Goal: Task Accomplishment & Management: Complete application form

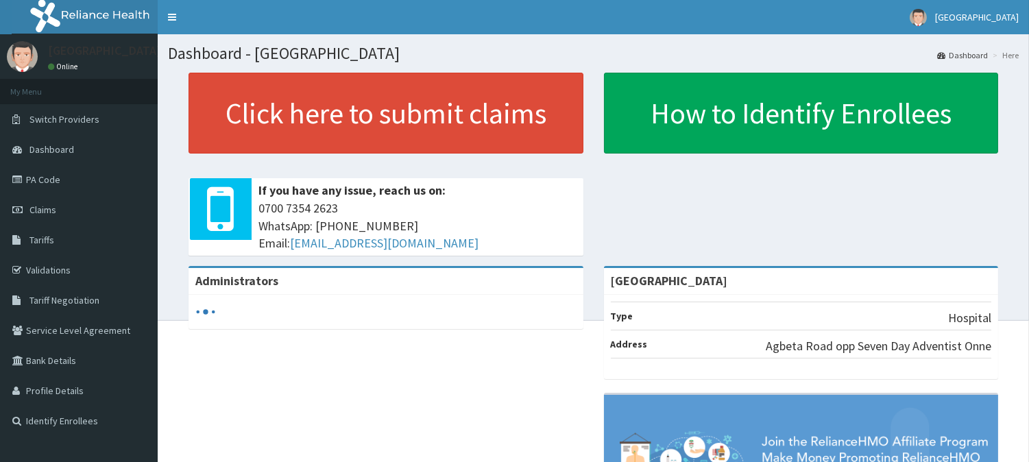
click at [71, 184] on link "PA Code" at bounding box center [79, 179] width 158 height 30
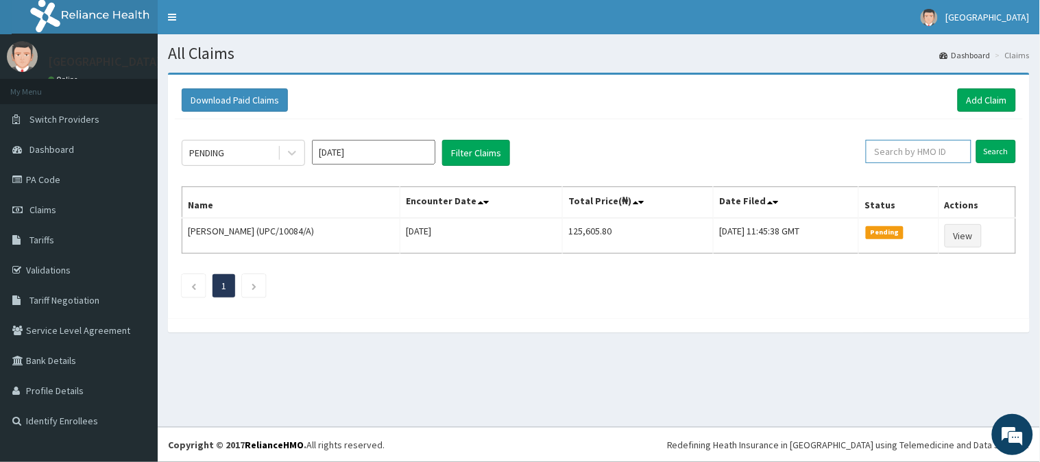
click at [900, 152] on input "text" at bounding box center [918, 151] width 106 height 23
click at [998, 101] on link "Add Claim" at bounding box center [986, 99] width 58 height 23
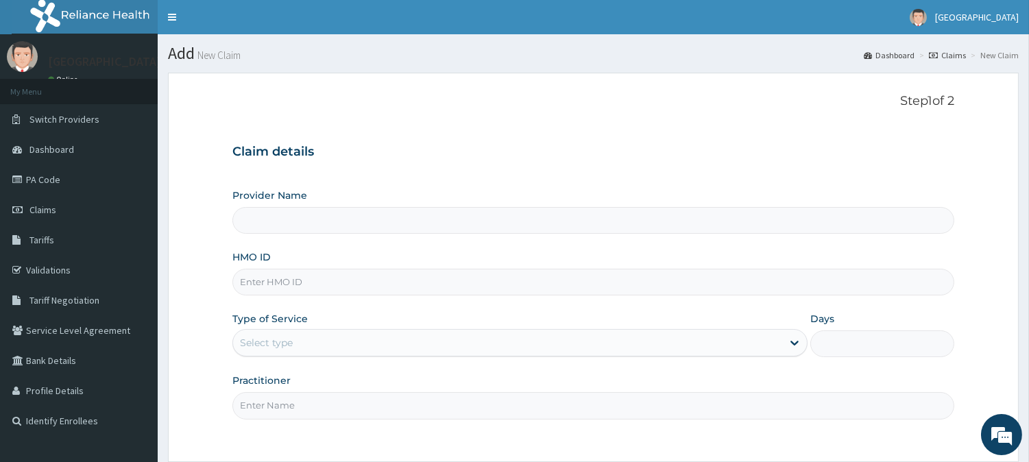
click at [366, 283] on input "HMO ID" at bounding box center [593, 282] width 722 height 27
paste input "PHK/10003/C"
type input "PHK/10003/C"
type input "[GEOGRAPHIC_DATA]"
type input "PHK/10003/C"
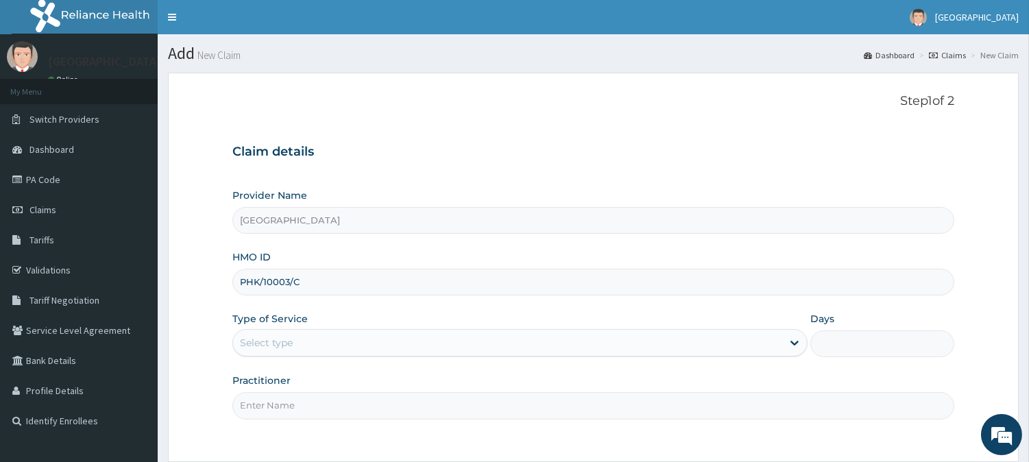
click at [371, 304] on div "Provider Name Rivportals Hospital HMO ID PHK/10003/C Type of Service Select typ…" at bounding box center [593, 303] width 722 height 230
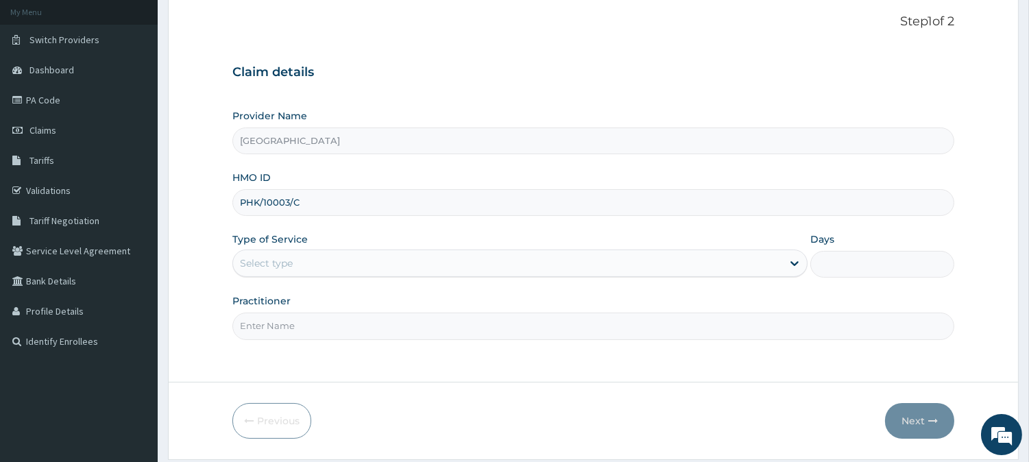
scroll to position [122, 0]
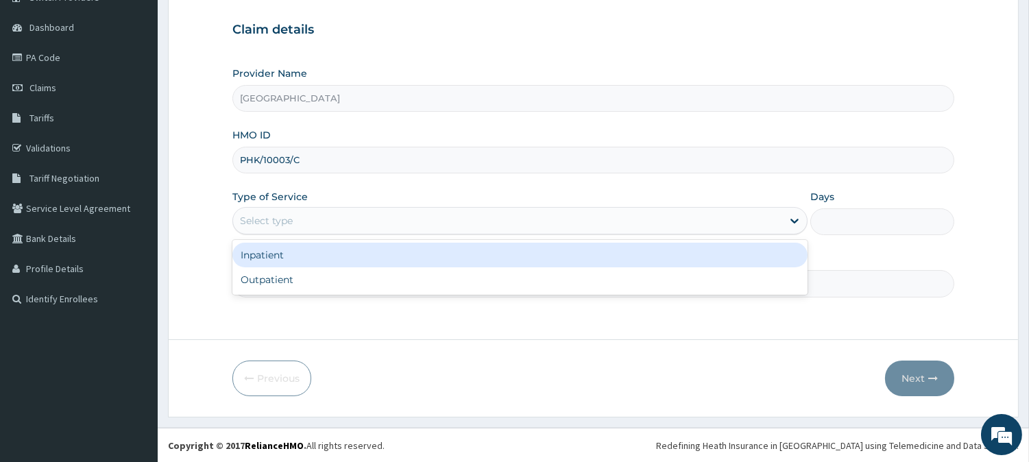
click at [373, 214] on div "Select type" at bounding box center [507, 221] width 549 height 22
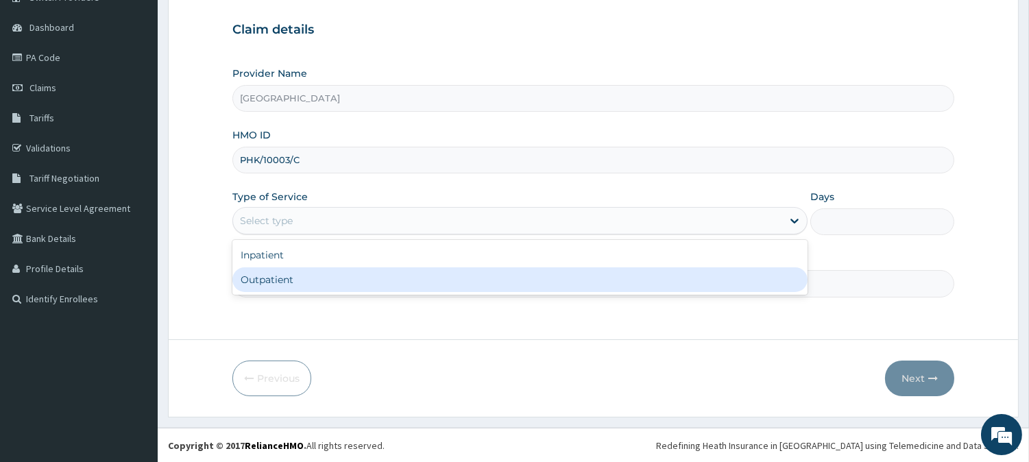
click at [378, 278] on div "Outpatient" at bounding box center [519, 279] width 575 height 25
type input "1"
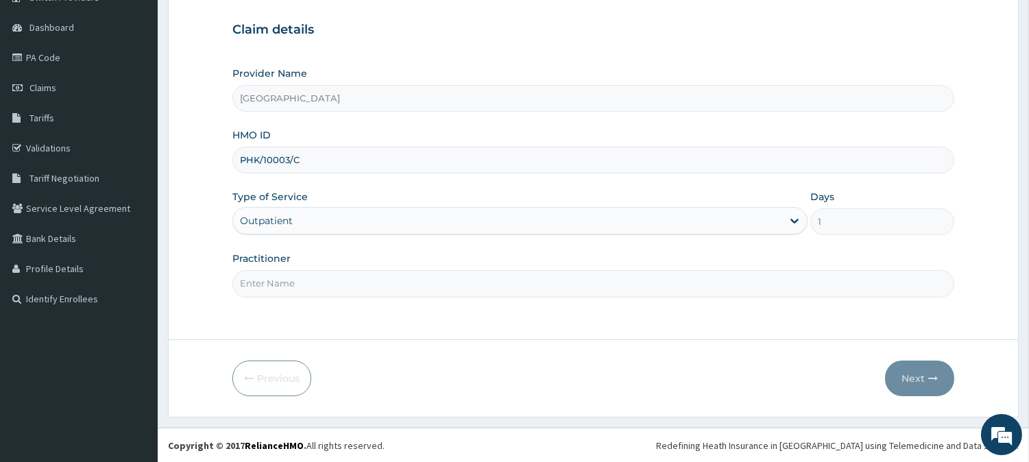
click at [378, 278] on input "Practitioner" at bounding box center [593, 283] width 722 height 27
type input "DR. LEMII CLETUS"
click at [933, 378] on icon "button" at bounding box center [933, 378] width 10 height 10
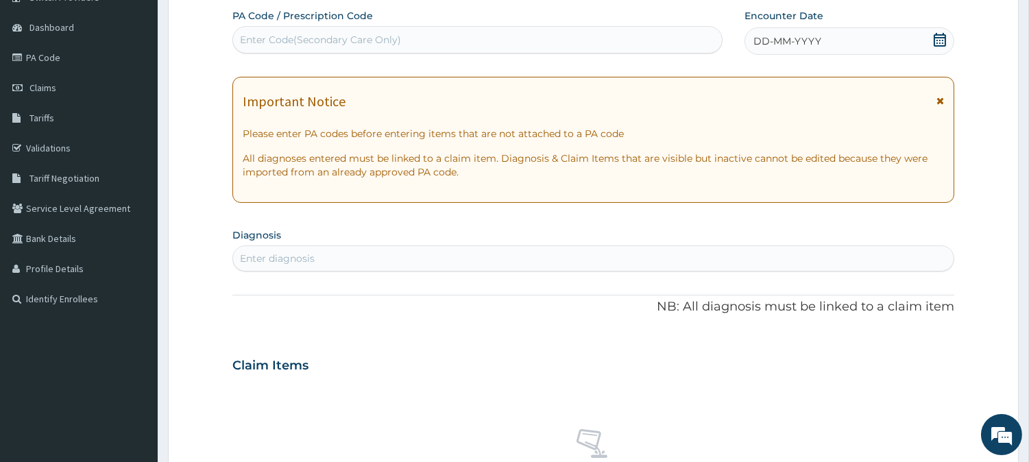
click at [716, 256] on div "Enter diagnosis" at bounding box center [593, 258] width 720 height 22
type input "MALARIA"
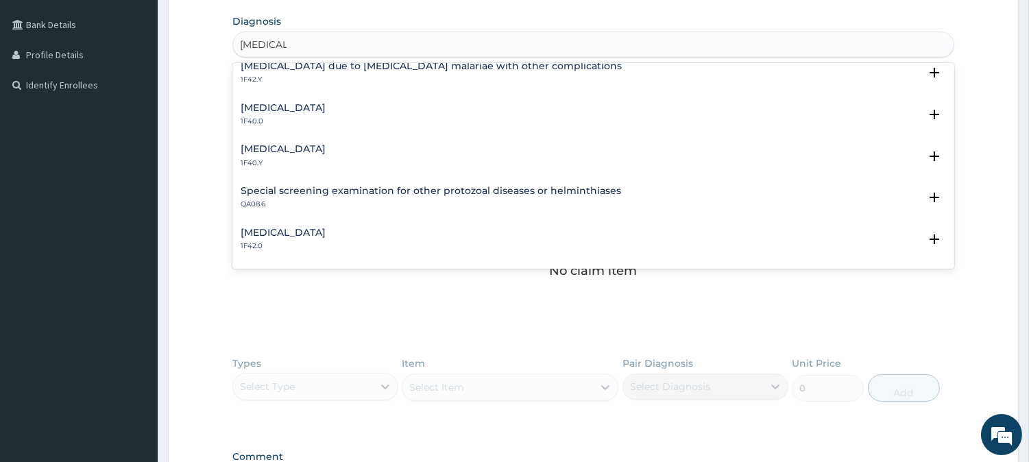
scroll to position [456, 0]
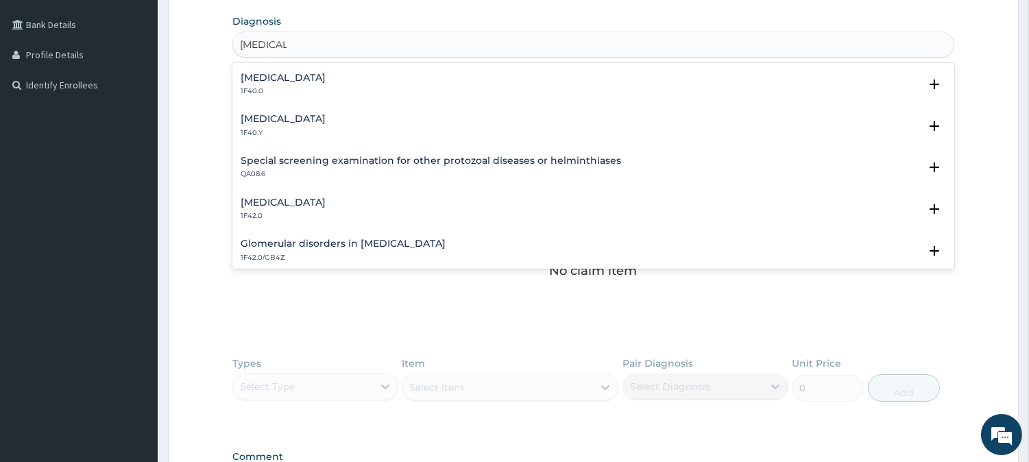
click at [326, 119] on h4 "Other severe and complicated Plasmodium falciparum malaria" at bounding box center [283, 119] width 85 height 10
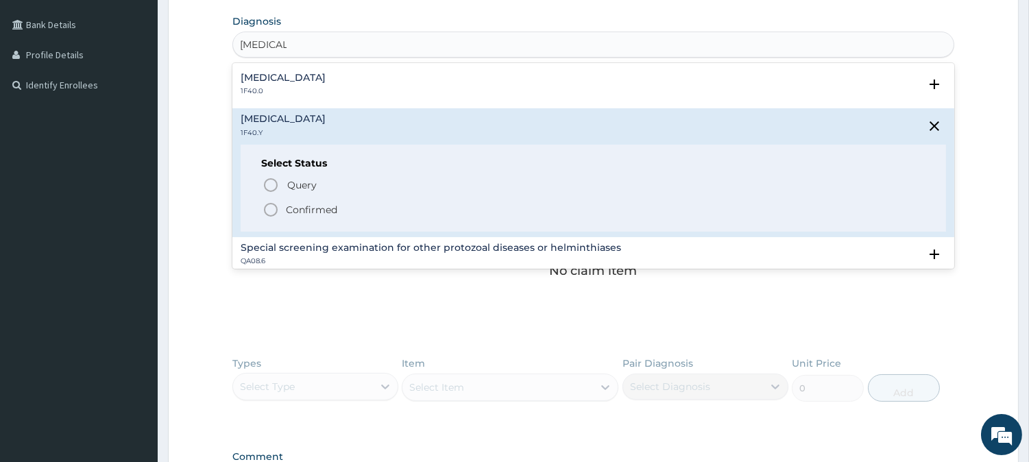
click at [312, 210] on p "Confirmed" at bounding box center [311, 210] width 51 height 14
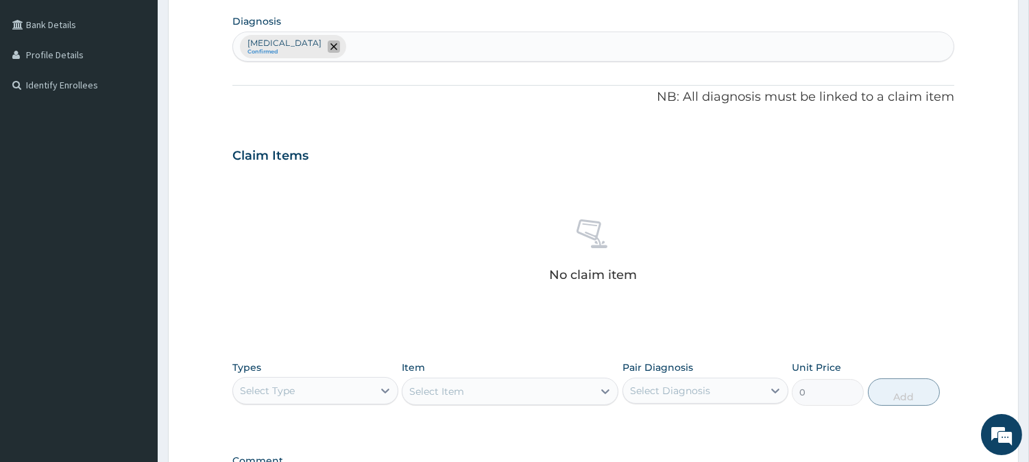
click at [340, 41] on span "remove selection option" at bounding box center [334, 46] width 12 height 12
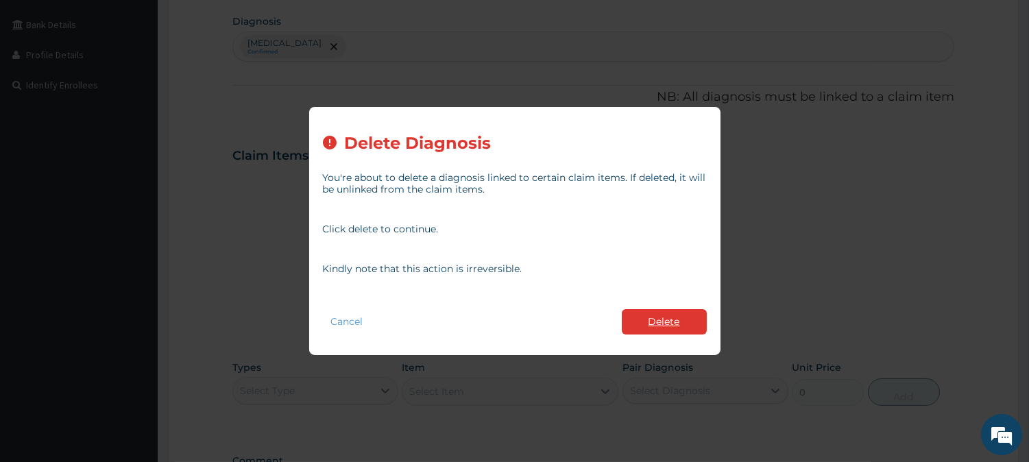
click at [672, 326] on button "Delete" at bounding box center [664, 321] width 85 height 25
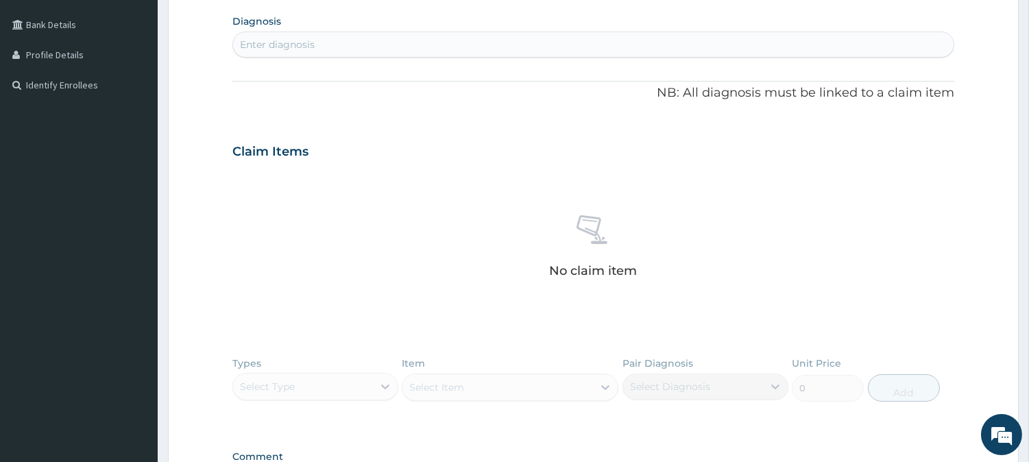
click at [446, 47] on div "Enter diagnosis" at bounding box center [593, 45] width 720 height 22
type input "MALARIA"
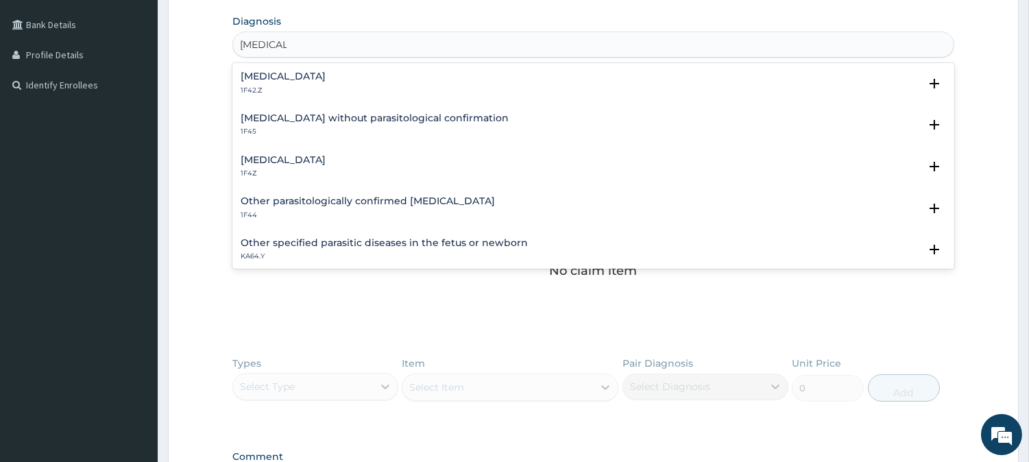
click at [326, 76] on h4 "Plasmodium malariae malaria without complication" at bounding box center [283, 76] width 85 height 10
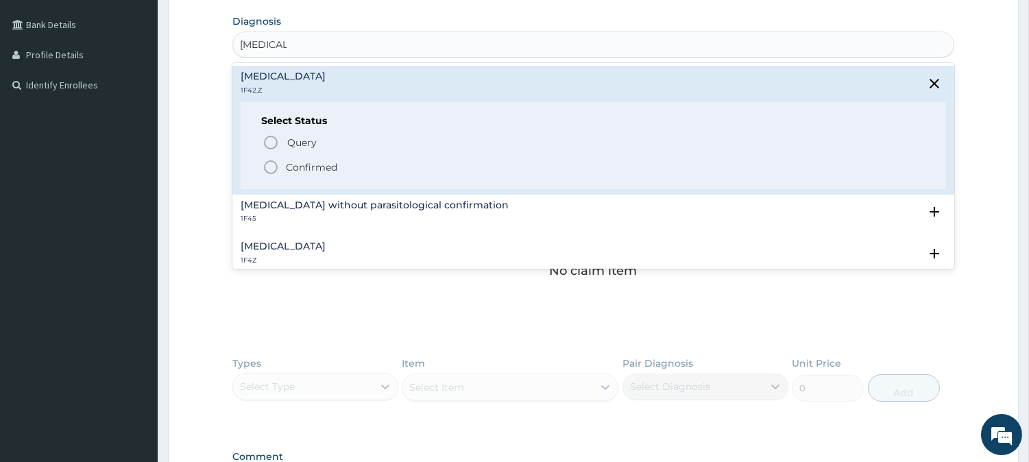
click at [304, 163] on p "Confirmed" at bounding box center [311, 167] width 51 height 14
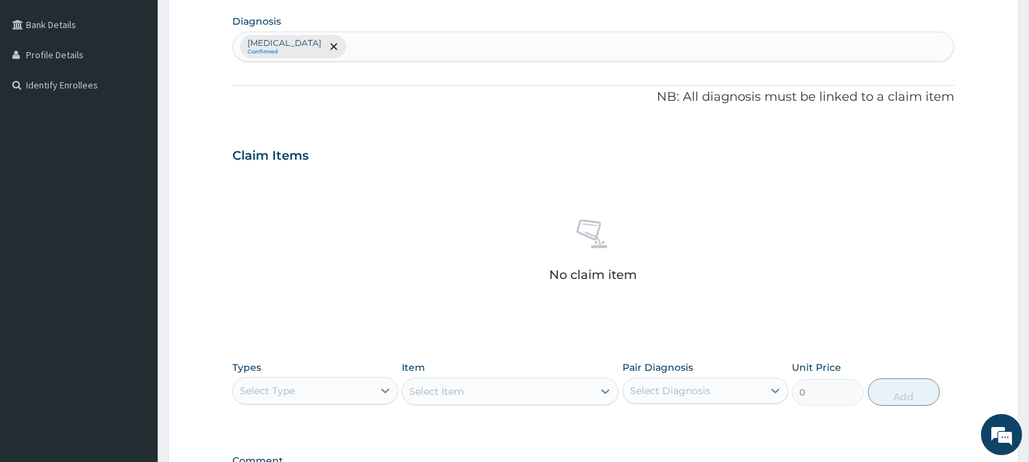
click at [326, 185] on div "No claim item" at bounding box center [593, 253] width 722 height 158
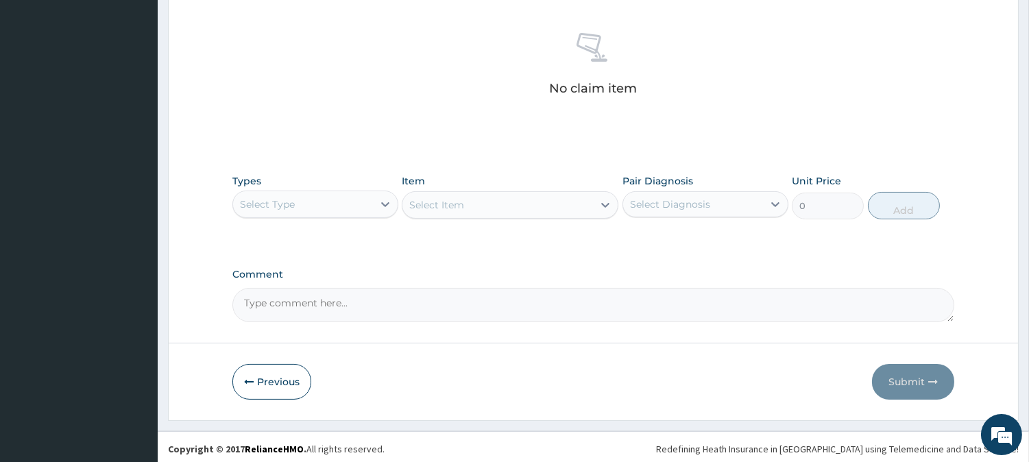
scroll to position [526, 0]
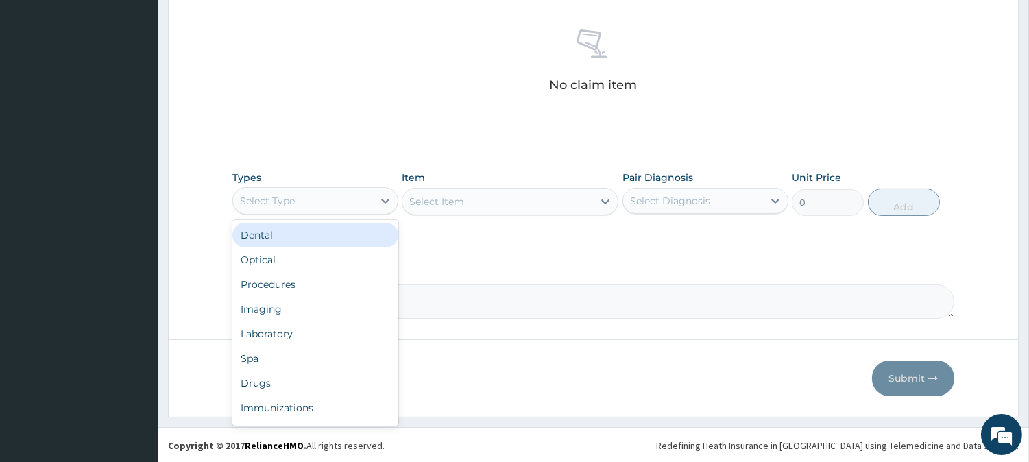
click at [327, 203] on div "Select Type" at bounding box center [303, 201] width 140 height 22
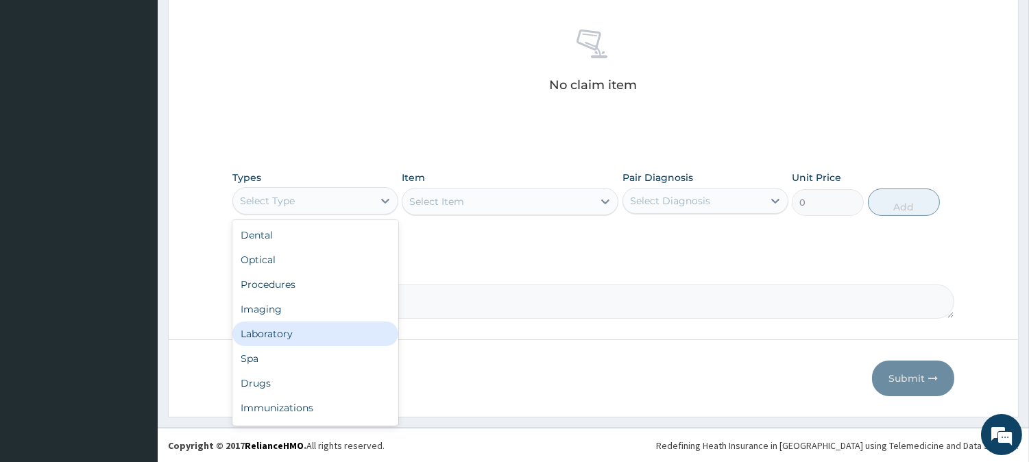
click at [332, 337] on div "Laboratory" at bounding box center [315, 333] width 166 height 25
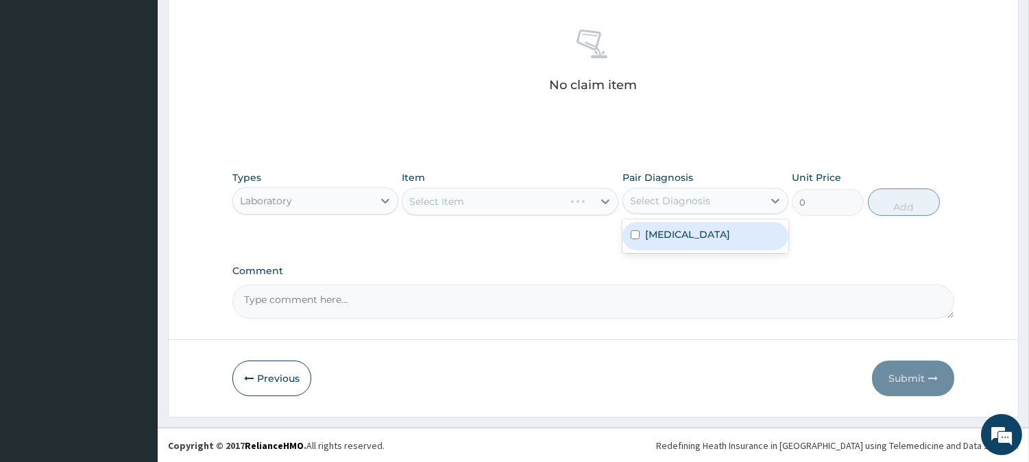
click at [700, 201] on div "Select Diagnosis" at bounding box center [670, 201] width 80 height 14
click at [707, 241] on label "Plasmodium malariae malaria without complication" at bounding box center [687, 235] width 85 height 14
checkbox input "true"
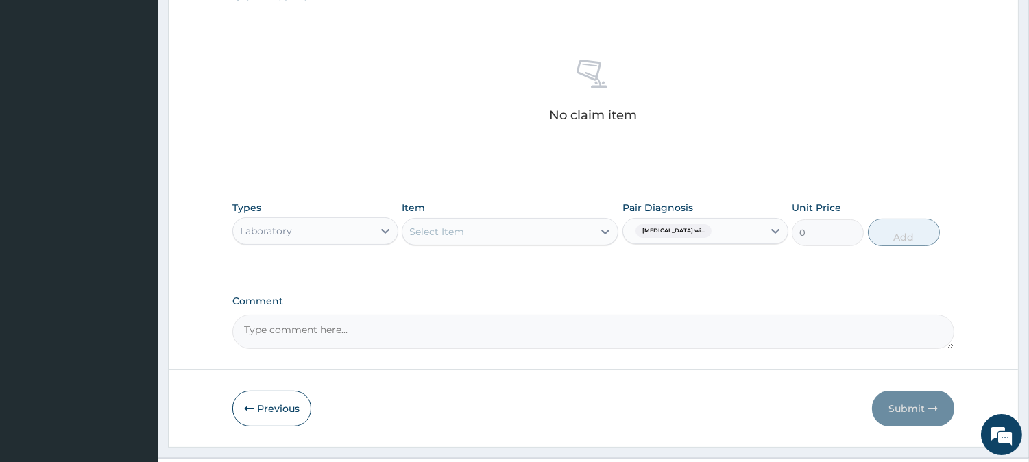
scroll to position [343, 0]
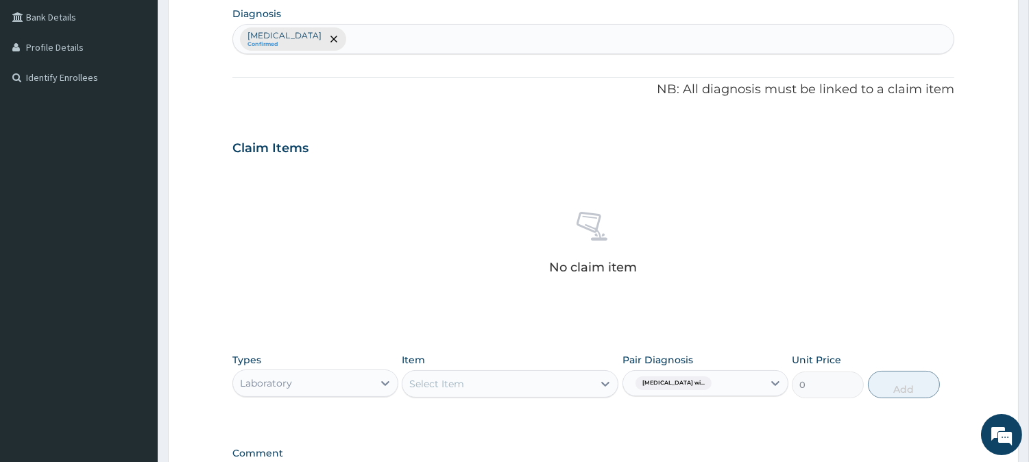
click at [631, 51] on div "Plasmodium malariae malaria without complication Confirmed" at bounding box center [593, 39] width 720 height 29
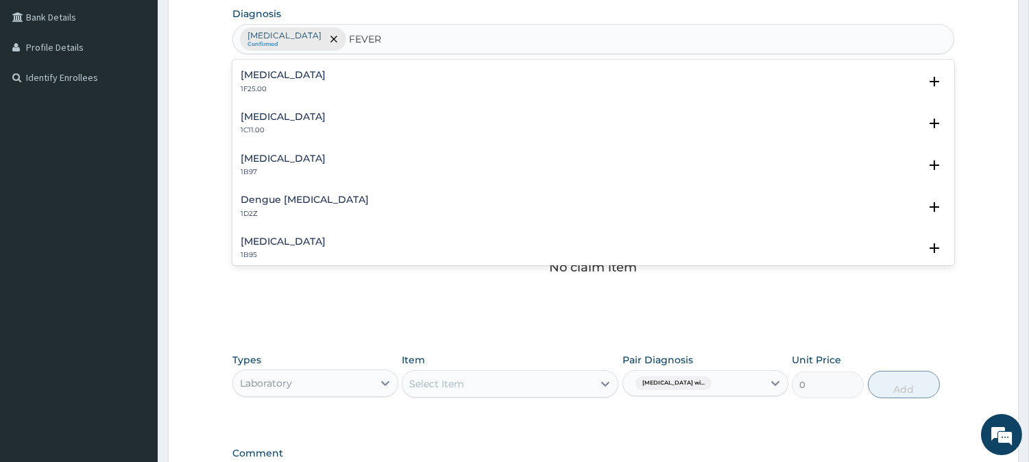
scroll to position [639, 0]
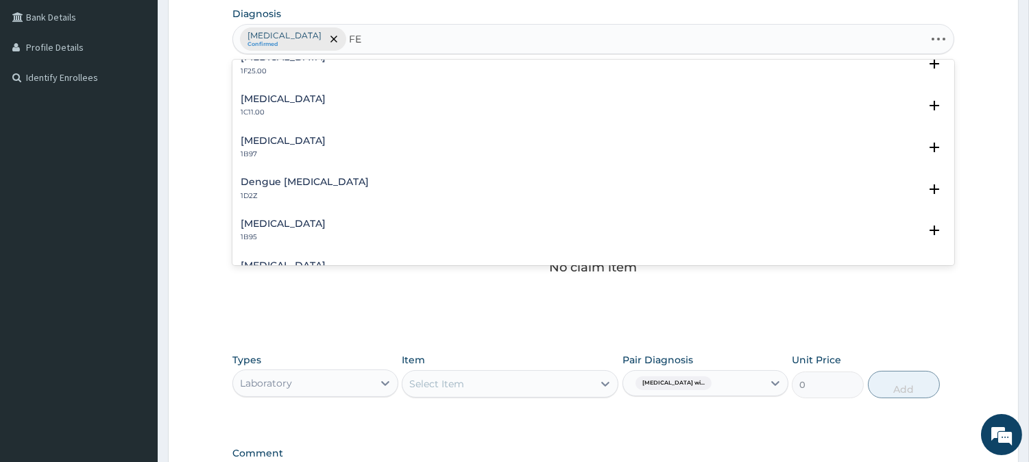
type input "F"
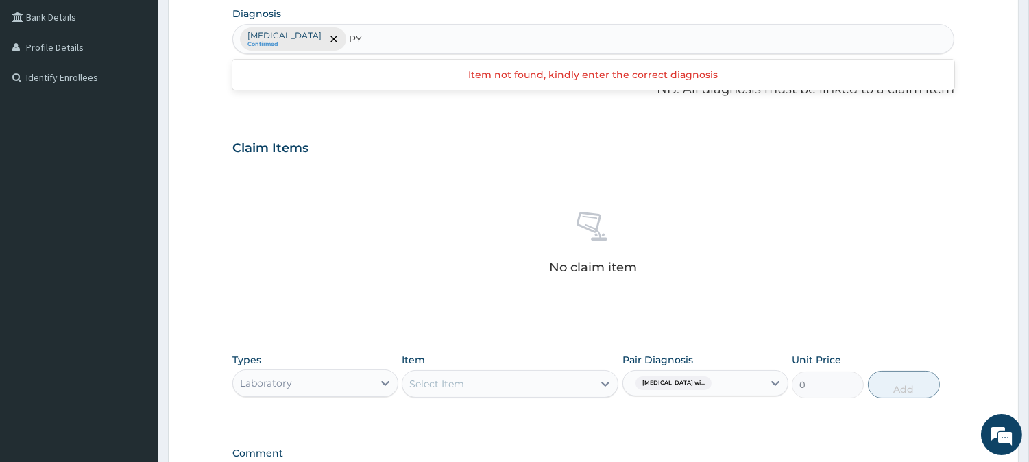
type input "P"
type input "H"
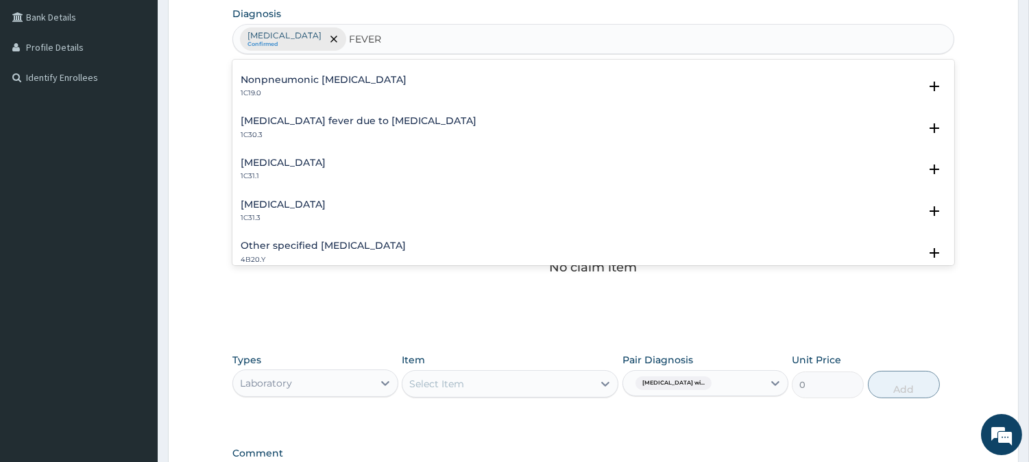
scroll to position [1834, 0]
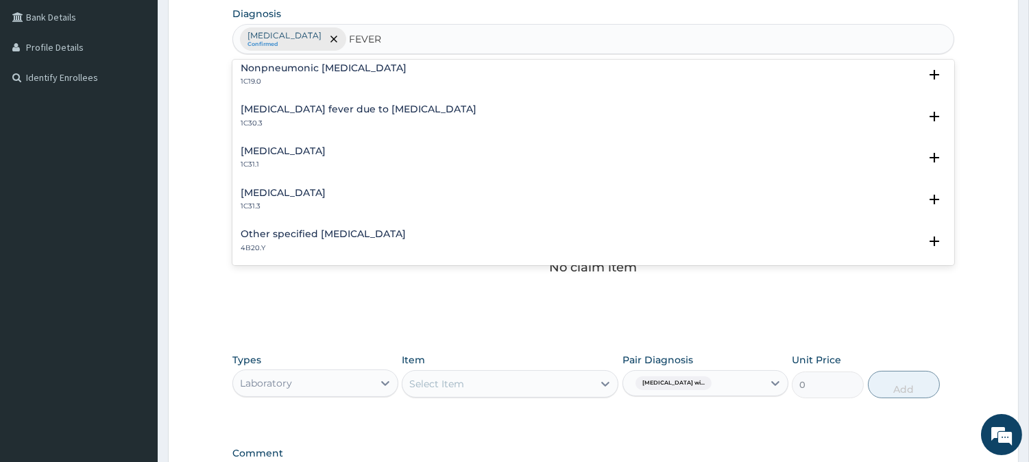
type input "FEVER"
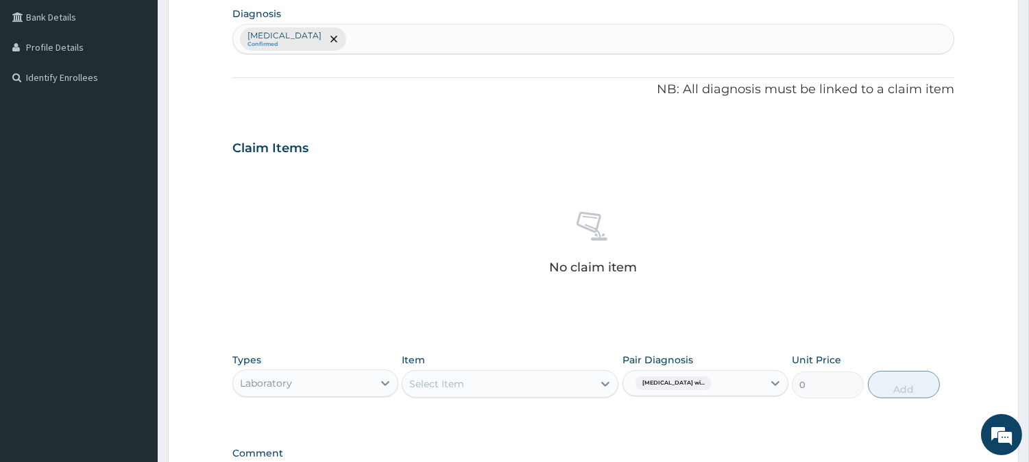
click at [798, 293] on div "No claim item" at bounding box center [593, 246] width 722 height 158
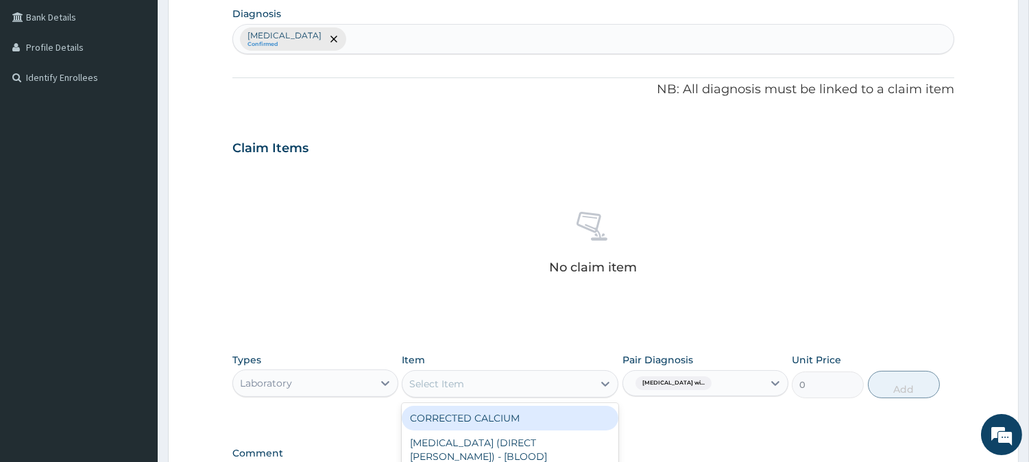
click at [420, 388] on div "Select Item" at bounding box center [436, 384] width 55 height 14
type input "MP"
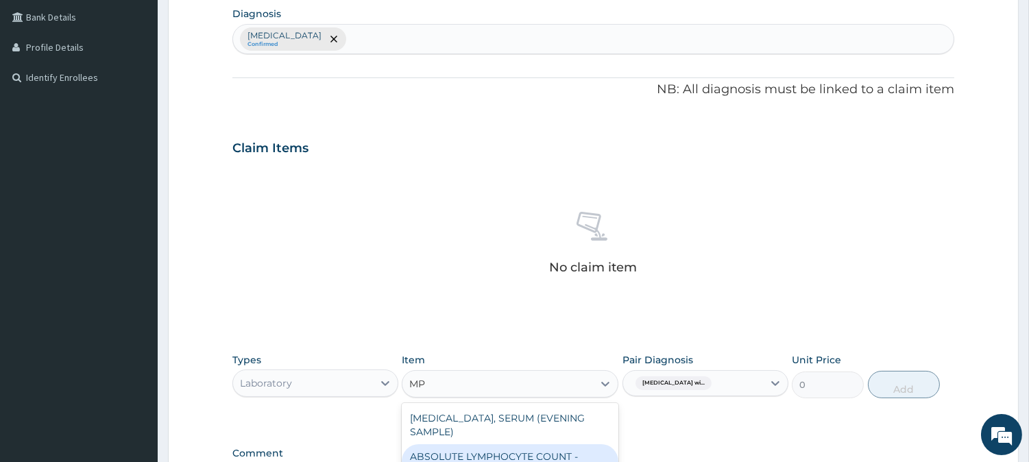
scroll to position [526, 0]
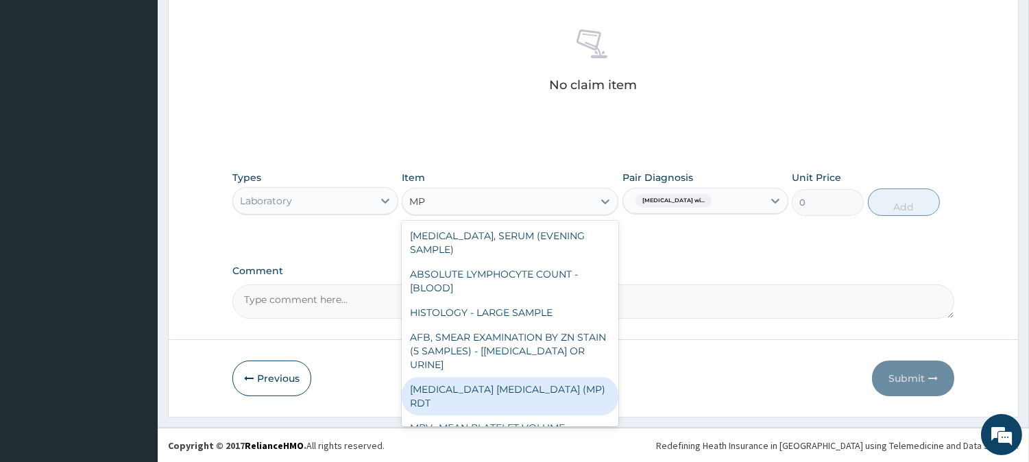
click at [517, 380] on div "MALARIA PARASITE (MP) RDT" at bounding box center [510, 396] width 217 height 38
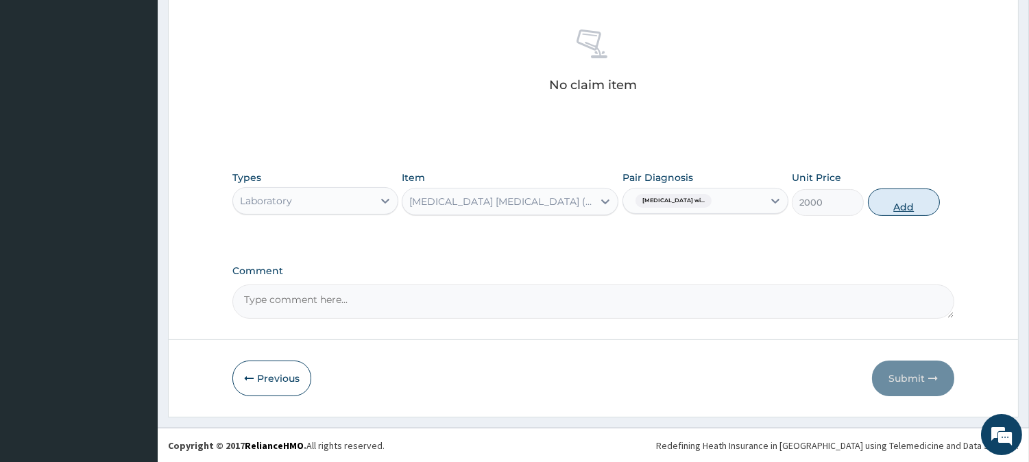
click at [881, 209] on button "Add" at bounding box center [904, 201] width 72 height 27
type input "0"
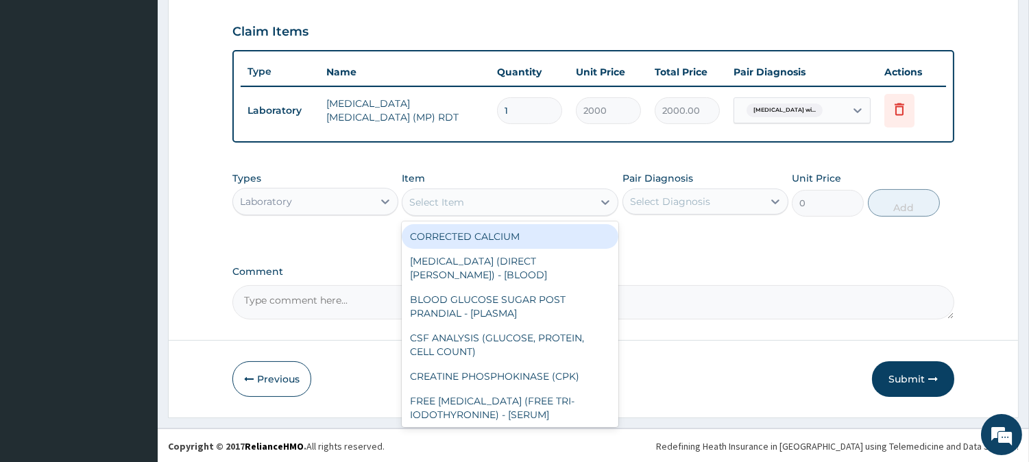
click at [542, 194] on div "Select Item" at bounding box center [497, 202] width 191 height 22
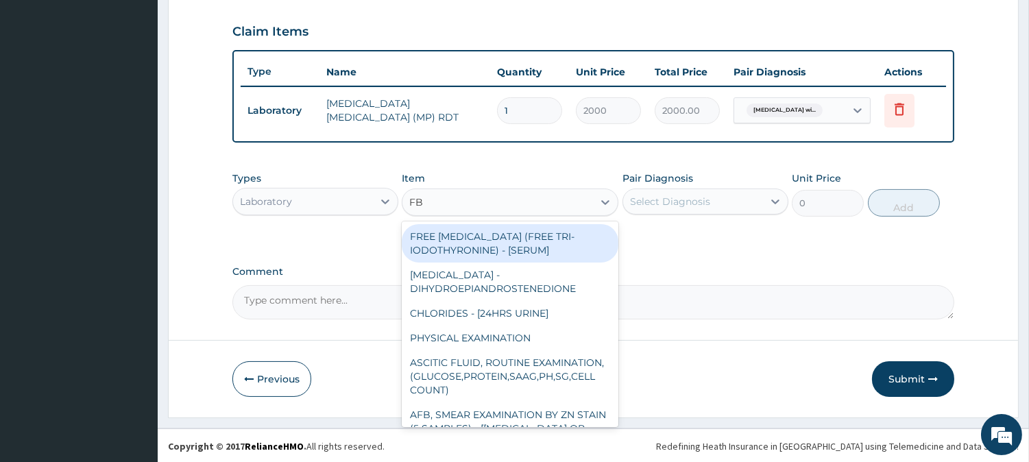
type input "FBC"
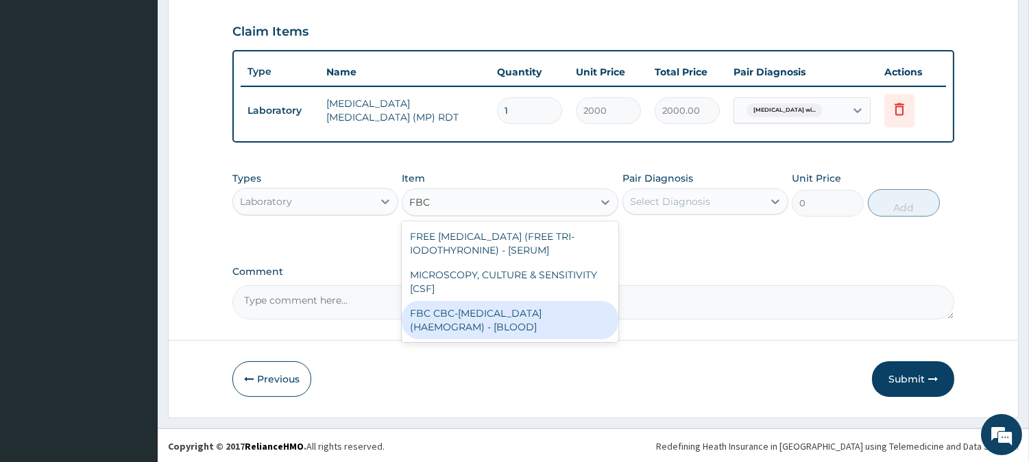
click at [560, 306] on div "FBC CBC-COMPLETE BLOOD COUNT (HAEMOGRAM) - [BLOOD]" at bounding box center [510, 320] width 217 height 38
type input "5000"
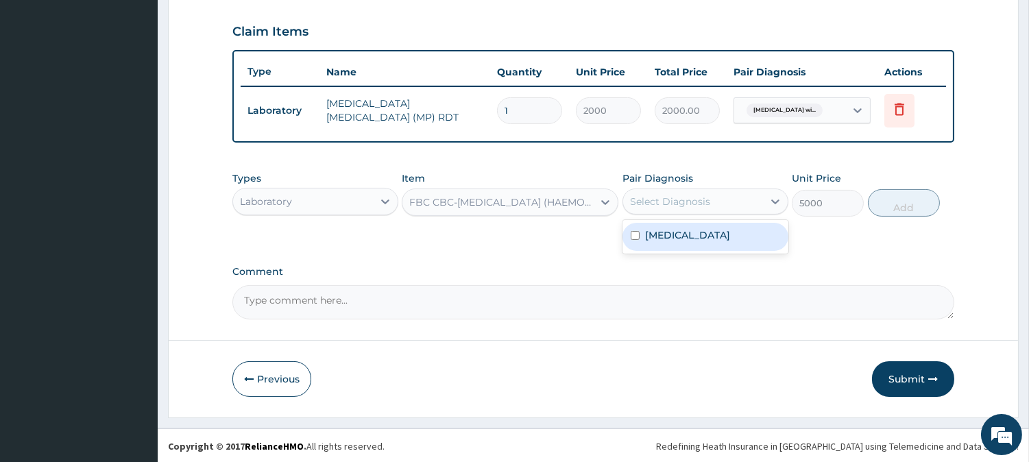
click at [703, 201] on div "Select Diagnosis" at bounding box center [670, 202] width 80 height 14
click at [702, 251] on div "Plasmodium malariae malaria without complication" at bounding box center [705, 237] width 166 height 28
checkbox input "true"
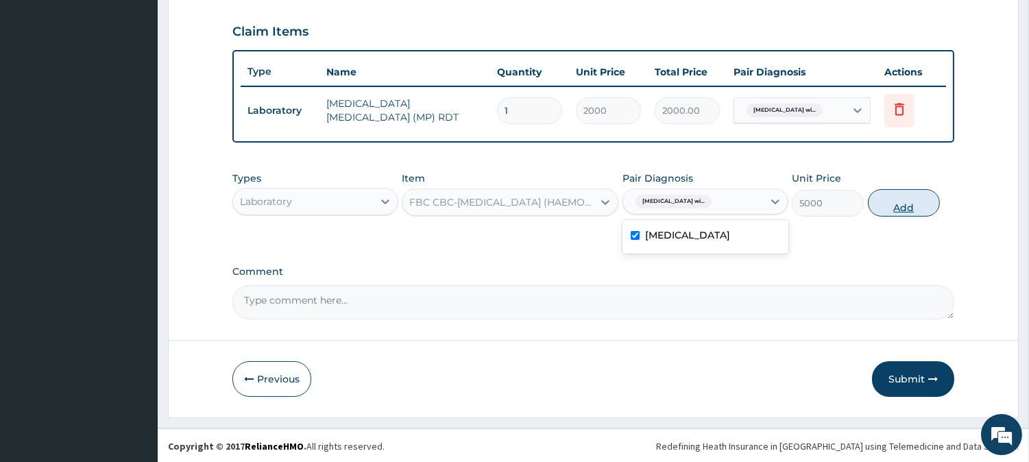
click at [905, 210] on button "Add" at bounding box center [904, 202] width 72 height 27
type input "0"
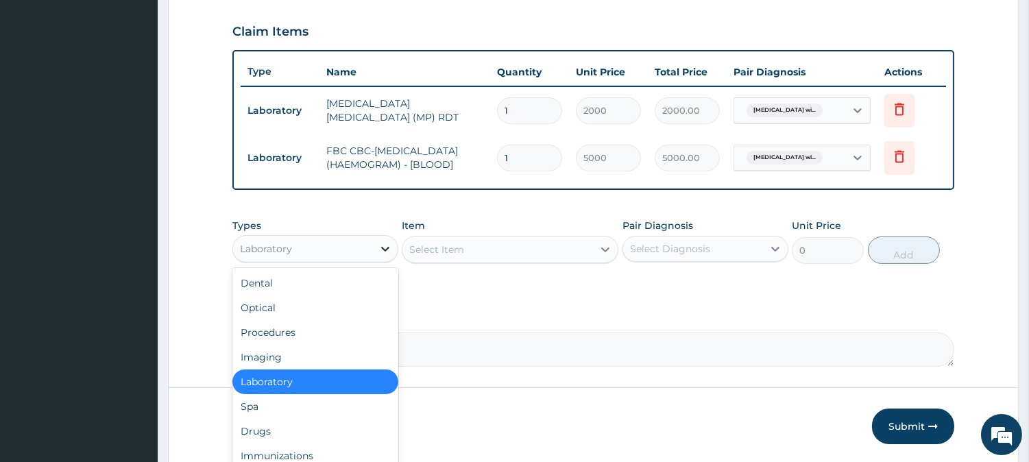
click at [377, 248] on div at bounding box center [385, 248] width 25 height 25
click at [331, 436] on div "Drugs" at bounding box center [315, 431] width 166 height 25
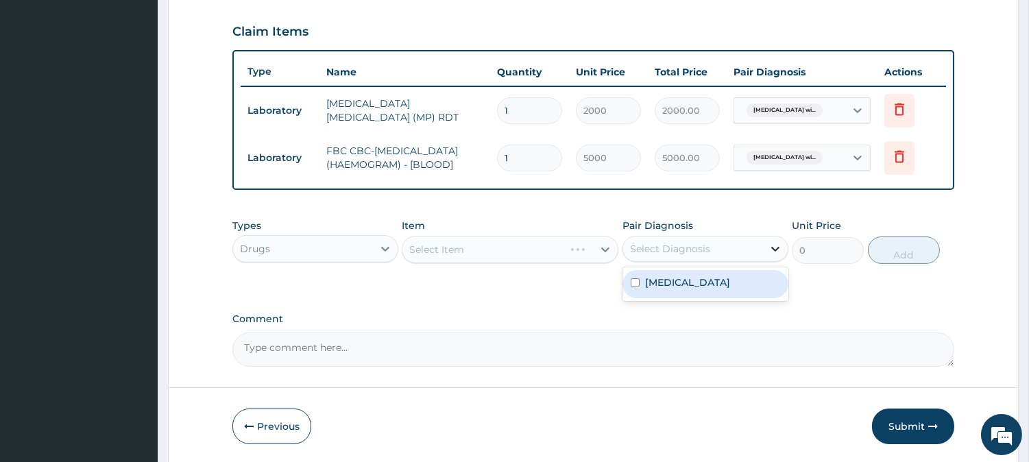
click at [772, 256] on icon at bounding box center [775, 249] width 14 height 14
click at [730, 289] on label "Plasmodium malariae malaria without complication" at bounding box center [687, 282] width 85 height 14
checkbox input "true"
click at [464, 258] on div "Select Item" at bounding box center [510, 249] width 217 height 27
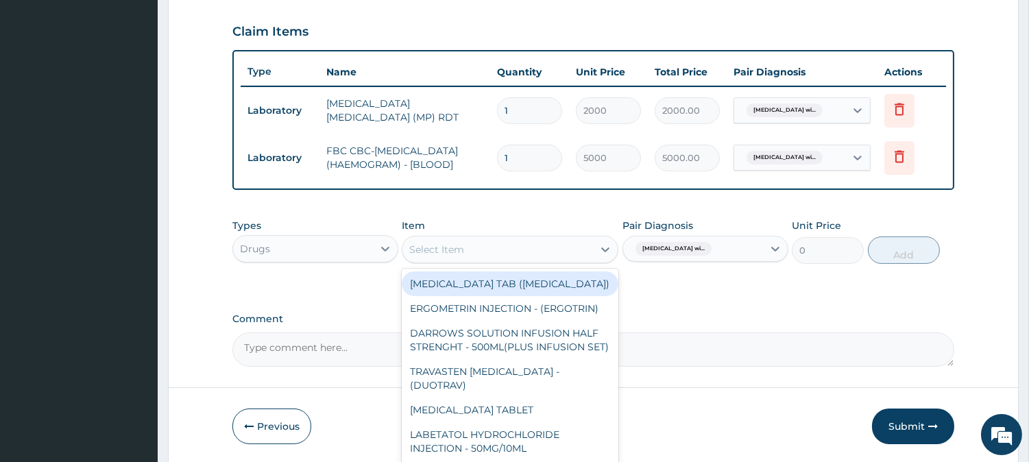
click at [464, 258] on div "Select Item" at bounding box center [497, 249] width 191 height 22
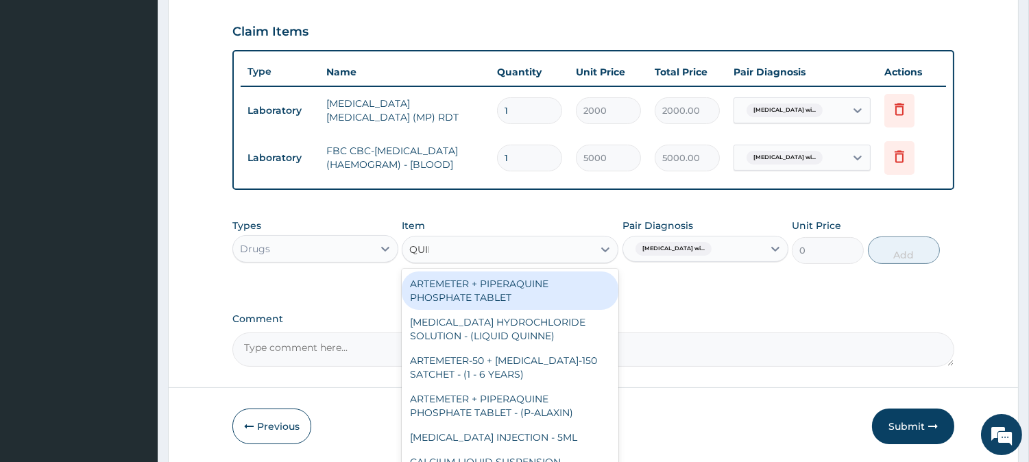
type input "QUINI"
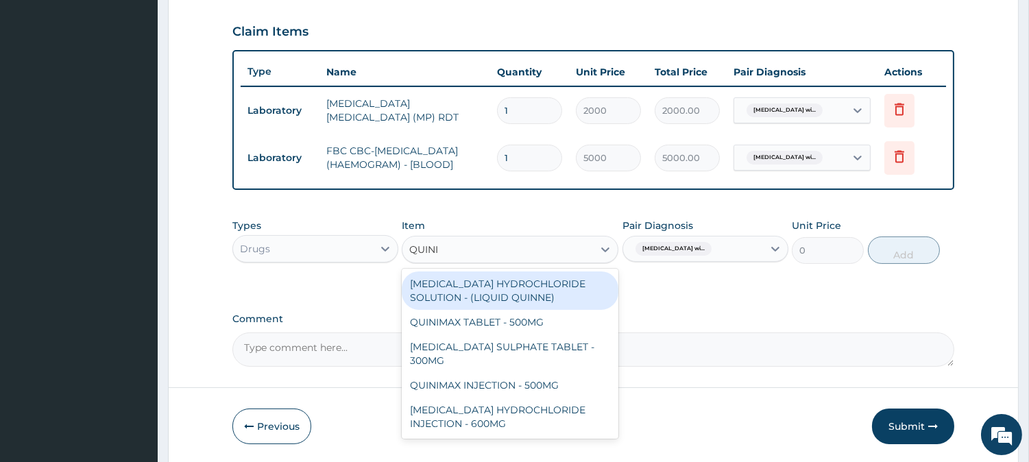
click at [474, 299] on div "QUININE HYDROCHLORIDE SOLUTION - (LIQUID QUINNE)" at bounding box center [510, 290] width 217 height 38
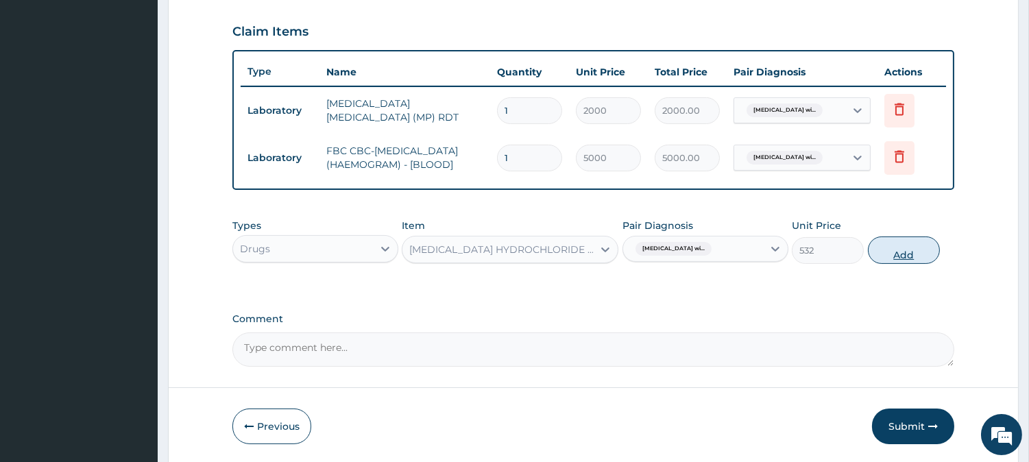
click at [928, 255] on button "Add" at bounding box center [904, 249] width 72 height 27
type input "0"
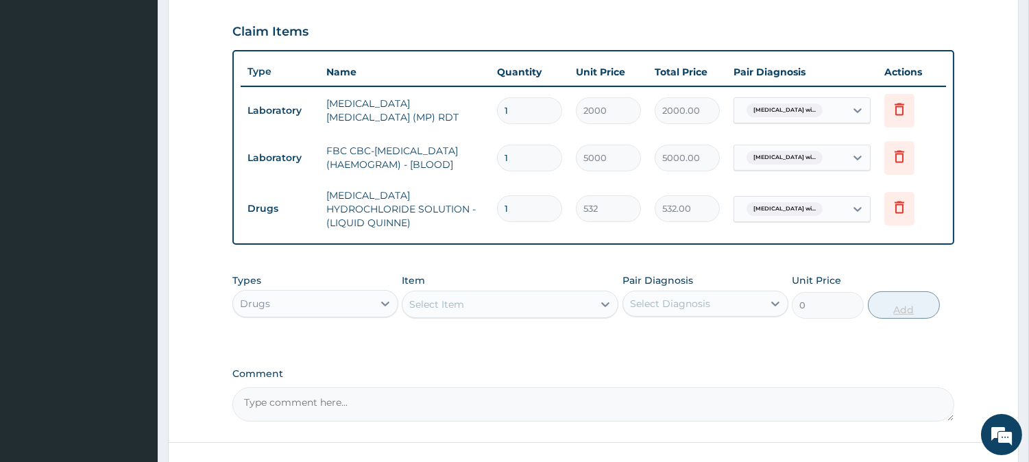
type input "0.00"
type input "2"
type input "1064.00"
type input "2"
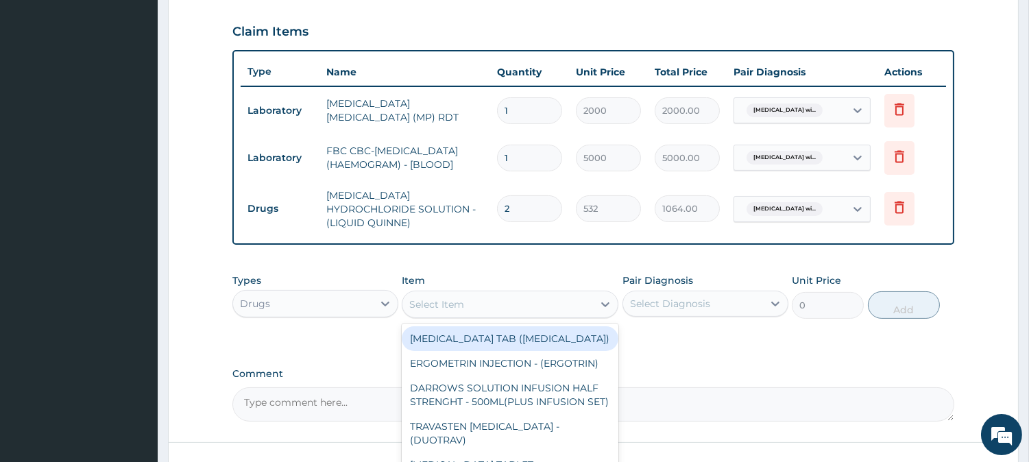
click at [524, 297] on div "Select Item" at bounding box center [497, 304] width 191 height 22
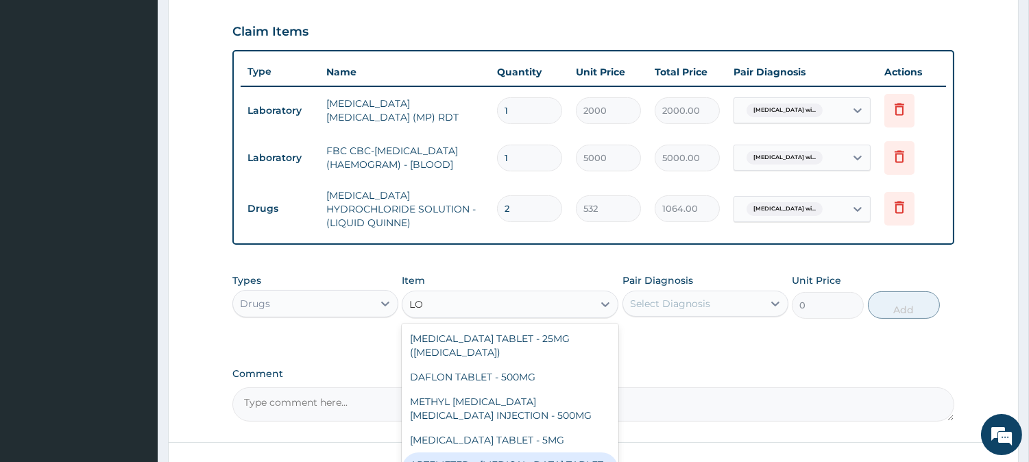
type input "L"
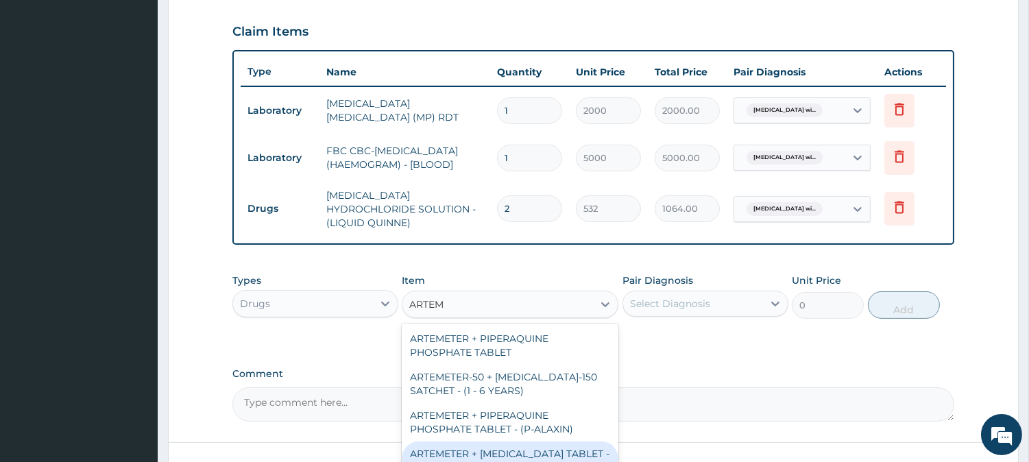
type input "ARTEME"
type input "588"
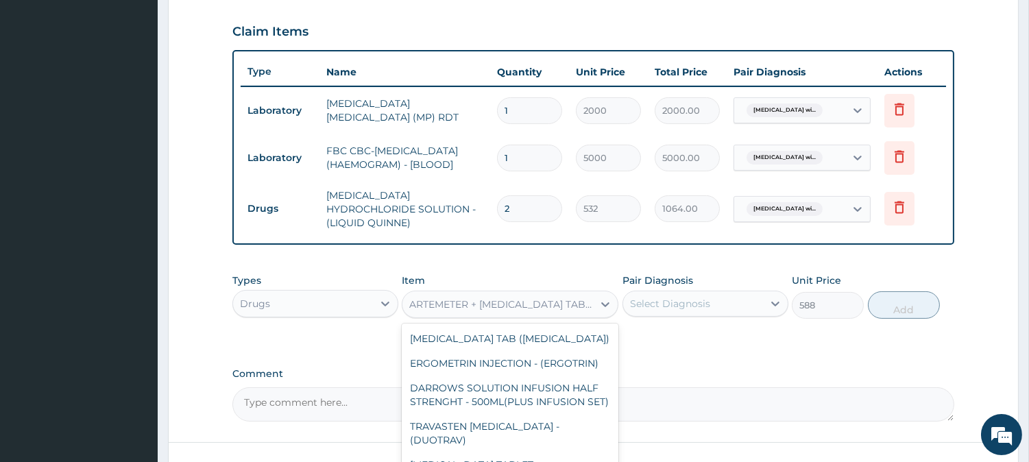
click at [566, 299] on div "ARTEMETER + LUMEFANTRINE TABLET - 80/480MG (LONART DS)" at bounding box center [501, 304] width 185 height 14
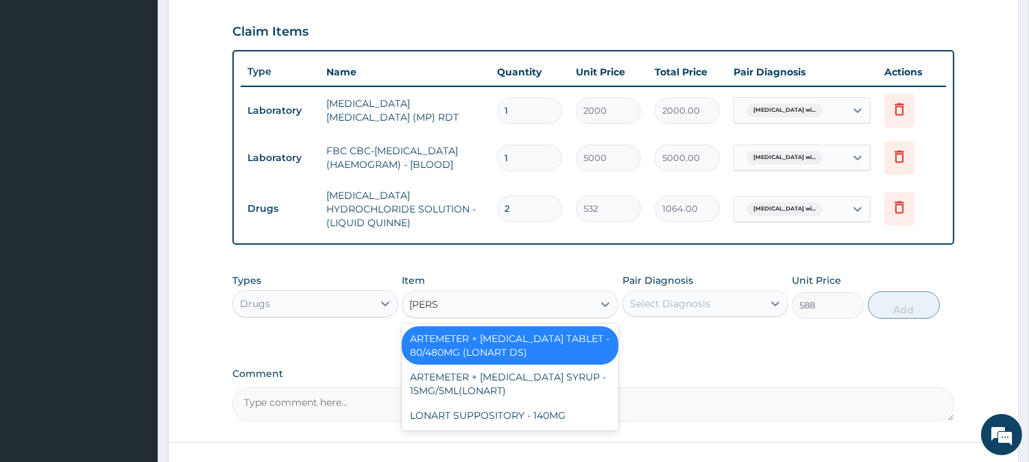
scroll to position [0, 0]
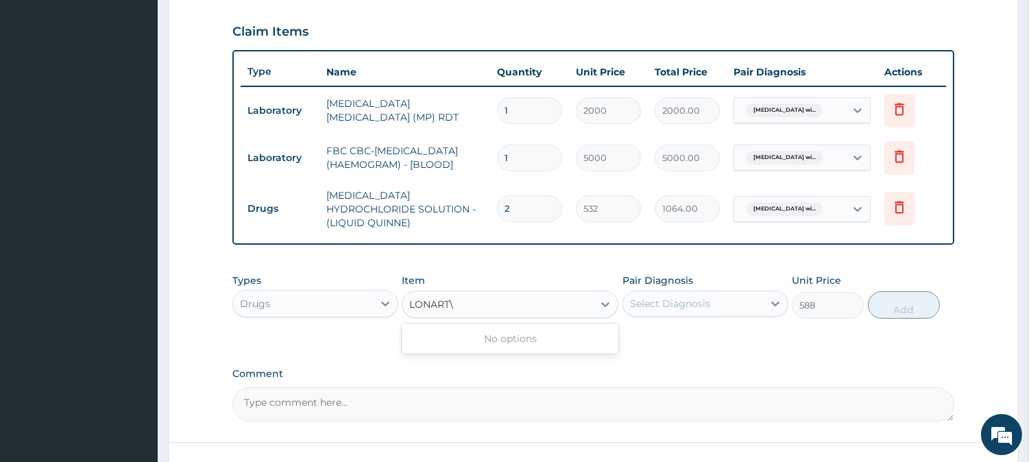
type input "LONART"
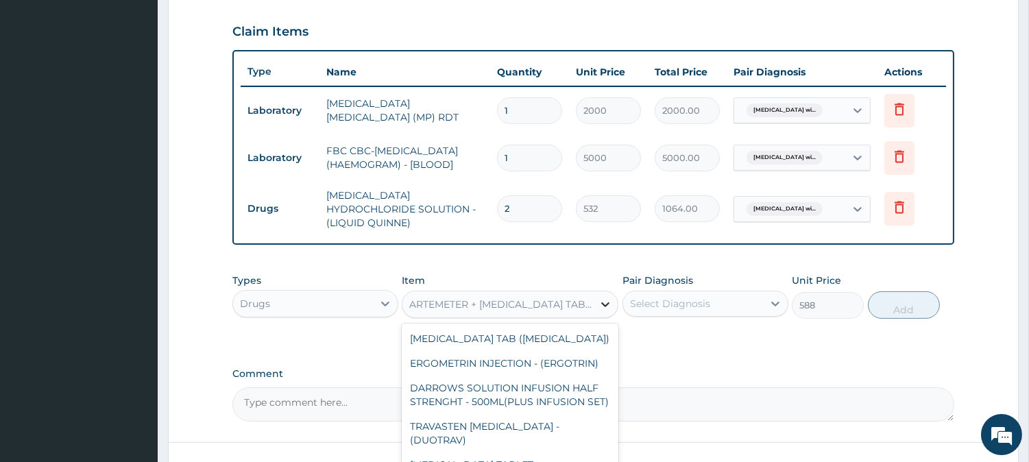
click at [600, 299] on icon at bounding box center [605, 304] width 14 height 14
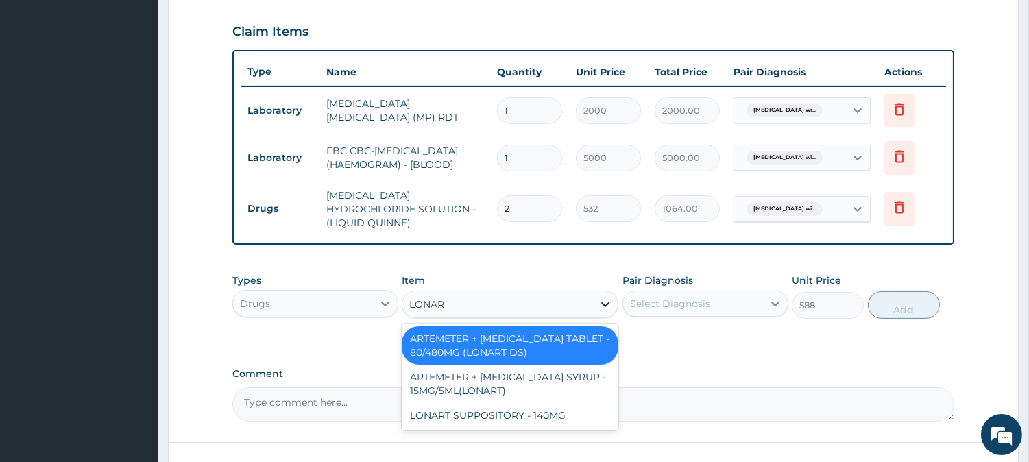
type input "LONART"
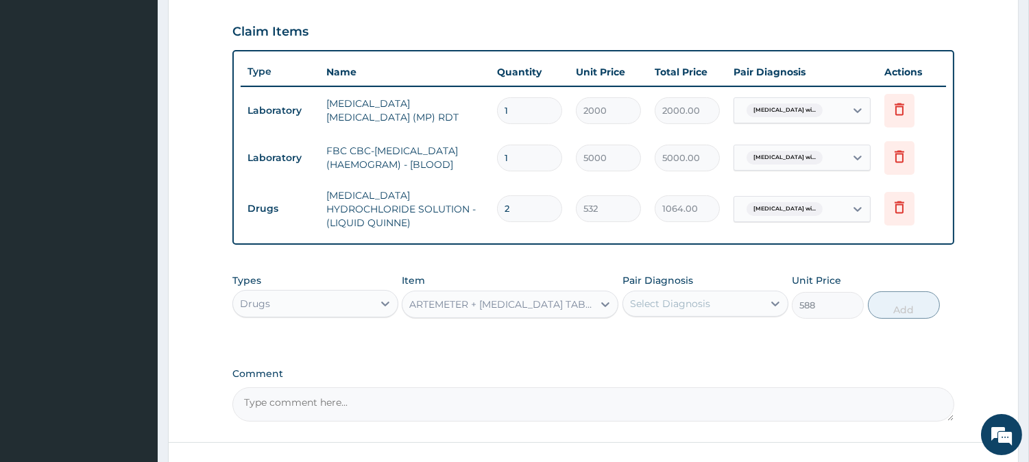
scroll to position [562, 0]
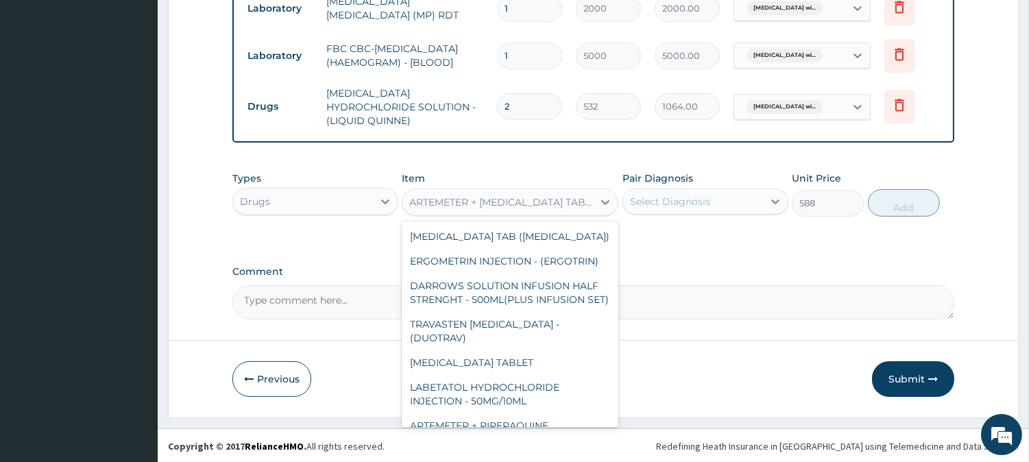
click at [580, 192] on div "ARTEMETER + LUMEFANTRINE TABLET - 80/480MG (LONART DS)" at bounding box center [497, 202] width 191 height 22
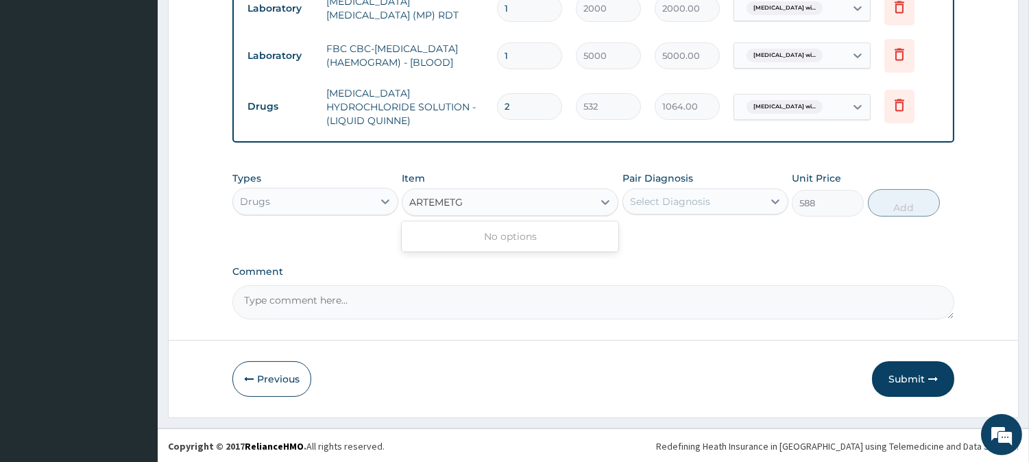
scroll to position [0, 0]
type input "ARTEMET"
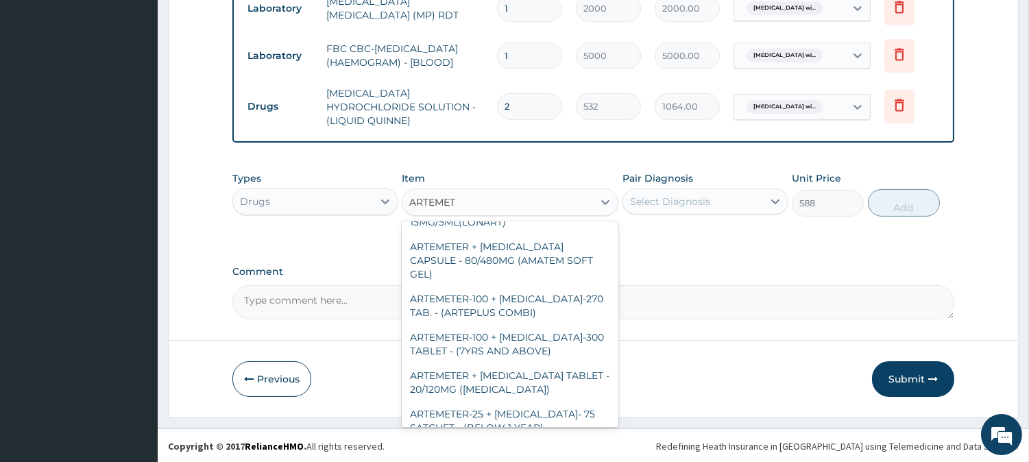
scroll to position [182, 0]
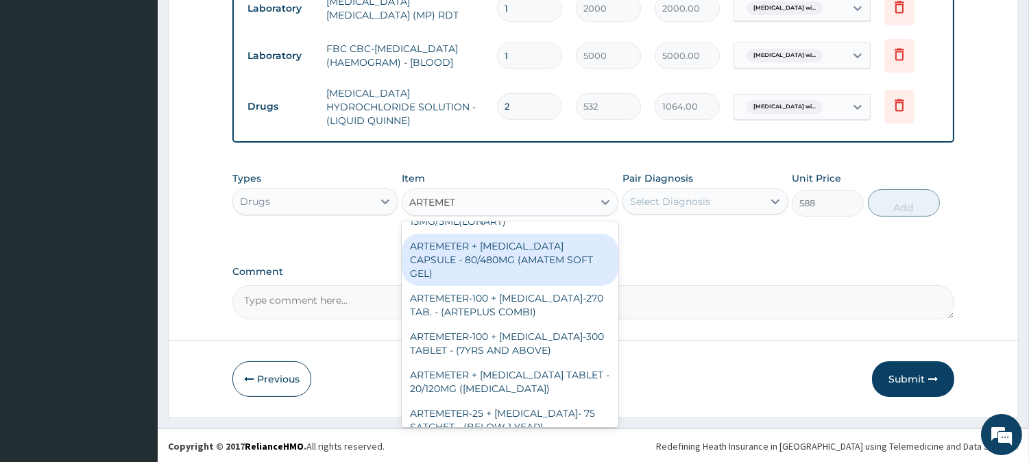
click at [552, 248] on div "ARTEMETER + LUMEFANTRINE CAPSULE - 80/480MG (AMATEM SOFT GEL)" at bounding box center [510, 260] width 217 height 52
type input "420"
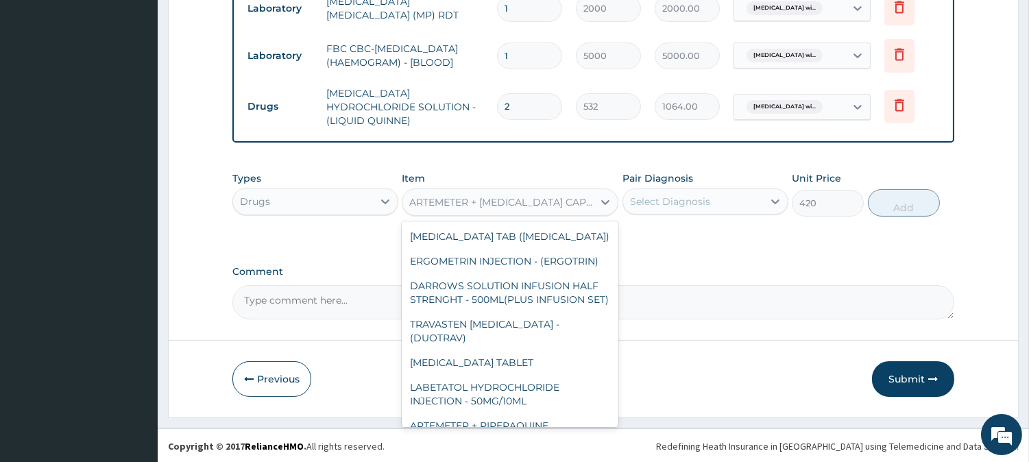
click at [563, 206] on div "ARTEMETER + LUMEFANTRINE CAPSULE - 80/480MG (AMATEM SOFT GEL)" at bounding box center [501, 202] width 185 height 14
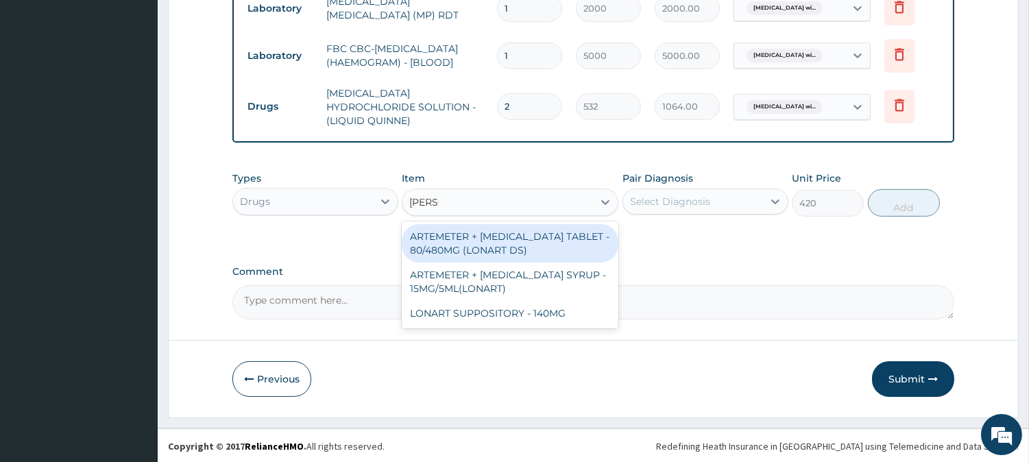
scroll to position [0, 0]
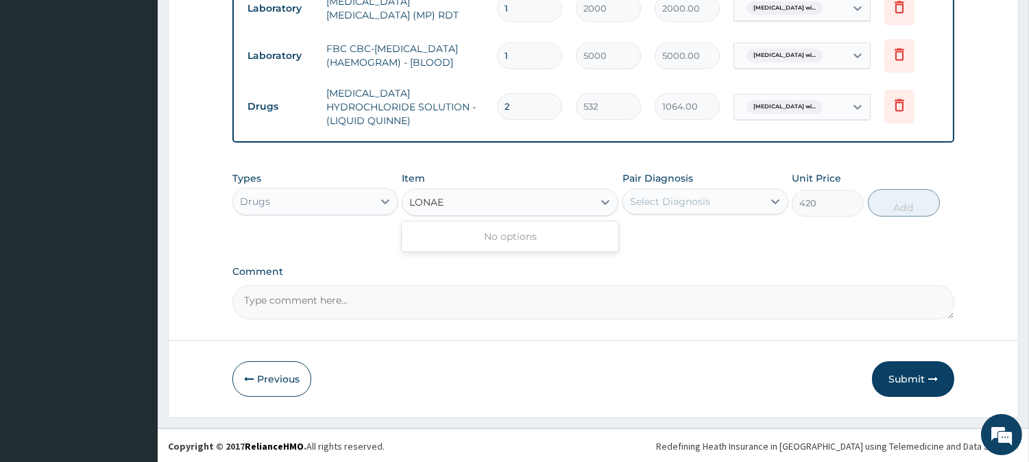
type input "LONA"
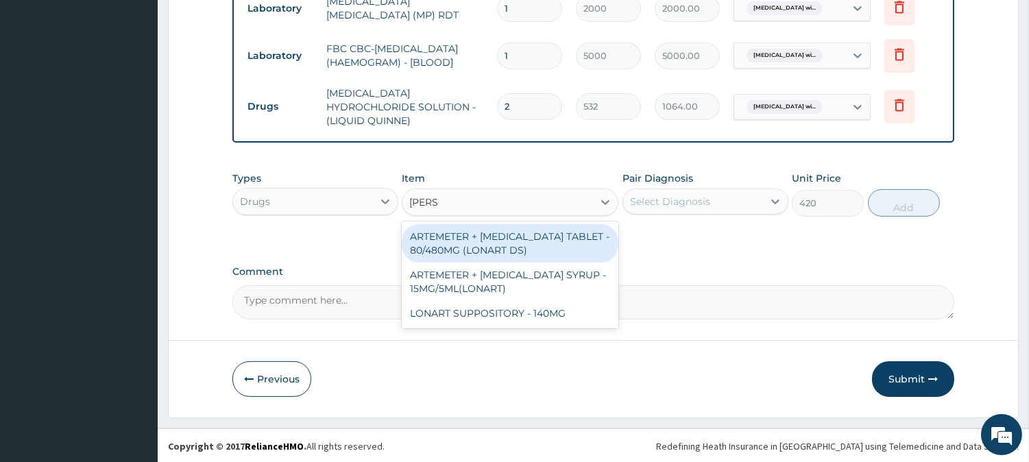
click at [569, 242] on div "ARTEMETER + LUMEFANTRINE TABLET - 80/480MG (LONART DS)" at bounding box center [510, 243] width 217 height 38
type input "588"
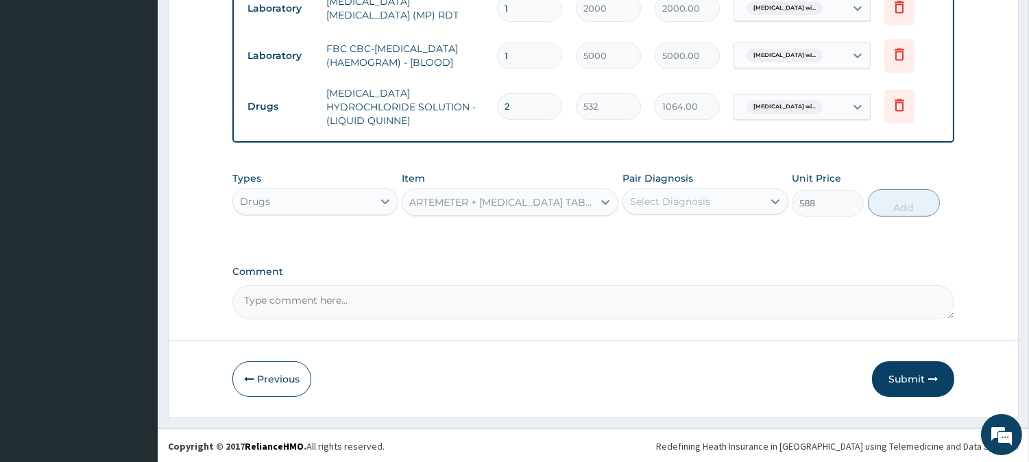
click at [682, 199] on div "Select Diagnosis" at bounding box center [670, 202] width 80 height 14
click at [690, 242] on label "Plasmodium malariae malaria without complication" at bounding box center [687, 235] width 85 height 14
checkbox input "true"
click at [924, 204] on button "Add" at bounding box center [904, 202] width 72 height 27
type input "0"
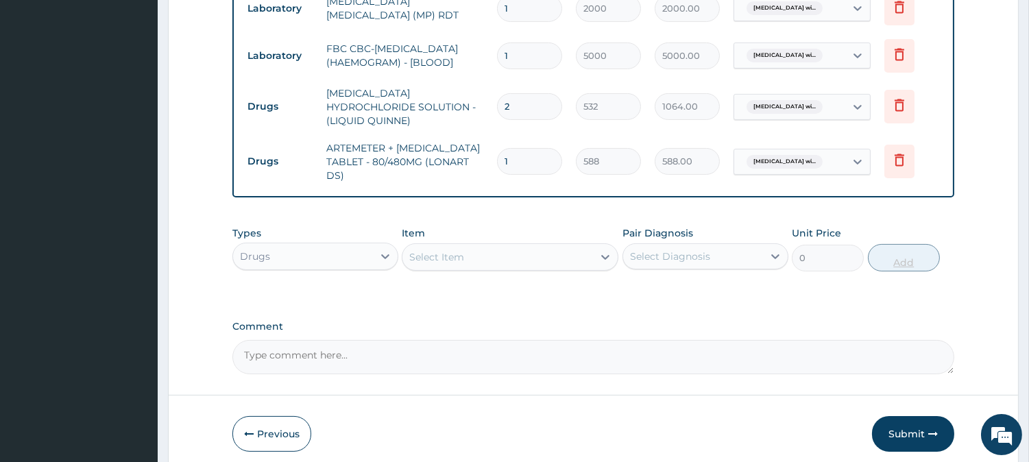
type input "0.00"
type input "6"
type input "3528.00"
type input "6"
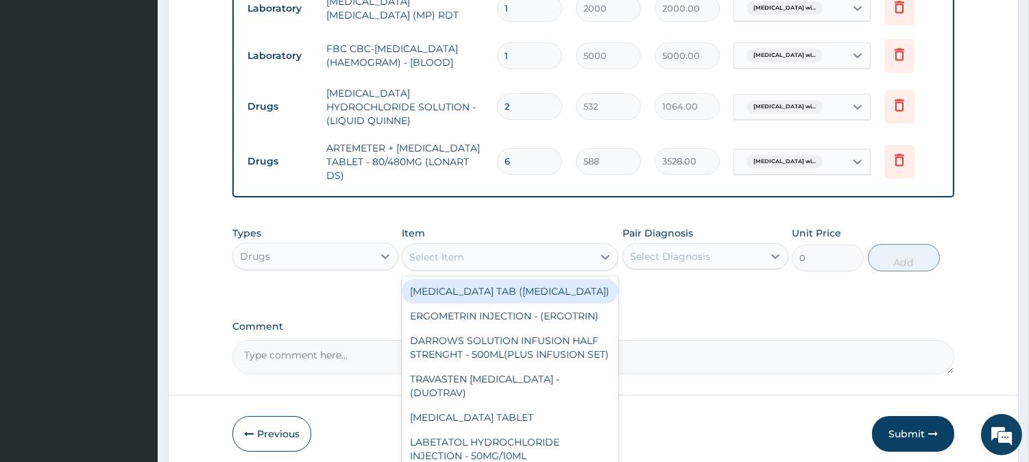
click at [432, 262] on div "Select Item" at bounding box center [436, 257] width 55 height 14
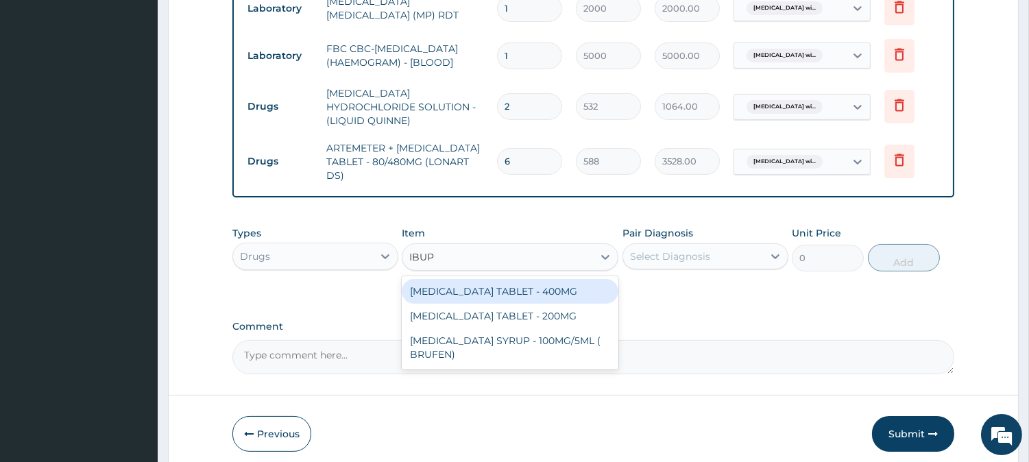
type input "IBUPR"
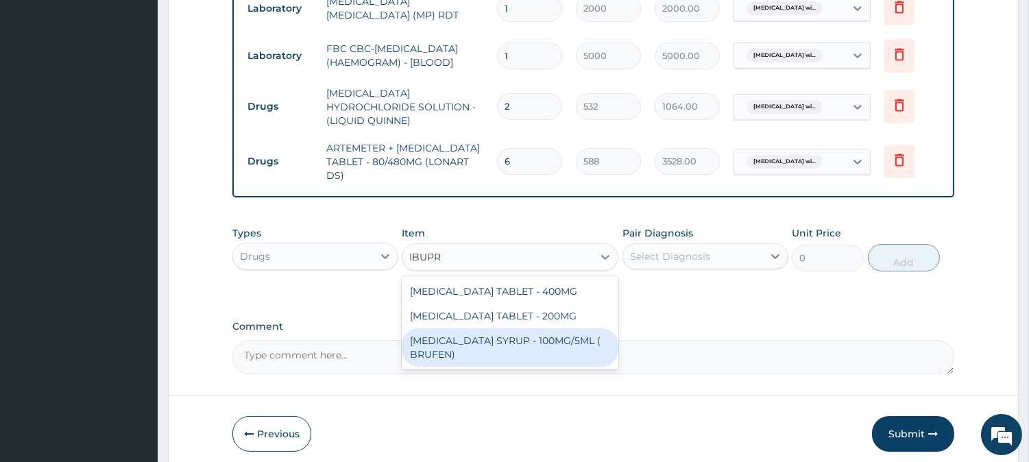
click at [503, 340] on div "IBUPROFEN SYRUP - 100MG/5ML ( BRUFEN)" at bounding box center [510, 347] width 217 height 38
type input "475.99999999999994"
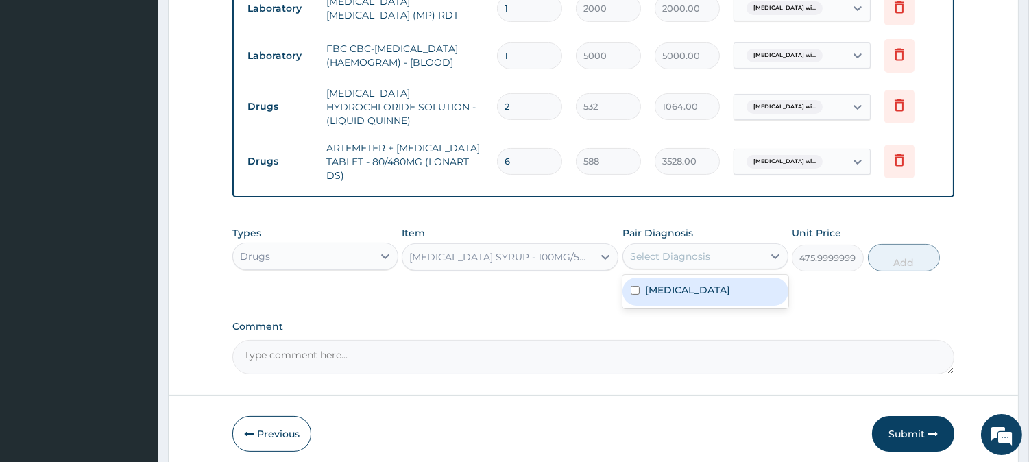
click at [706, 251] on div "Select Diagnosis" at bounding box center [670, 256] width 80 height 14
click at [714, 297] on label "Plasmodium malariae malaria without complication" at bounding box center [687, 290] width 85 height 14
checkbox input "true"
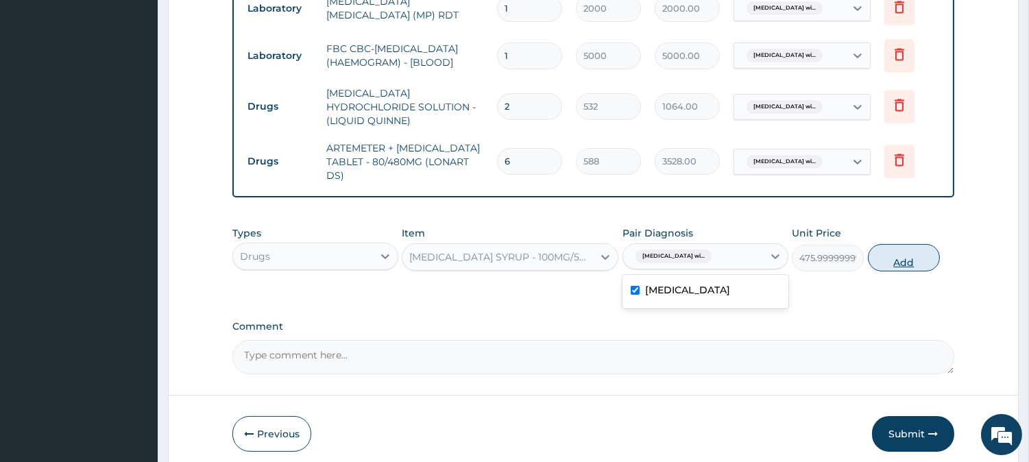
click at [930, 265] on button "Add" at bounding box center [904, 257] width 72 height 27
type input "0"
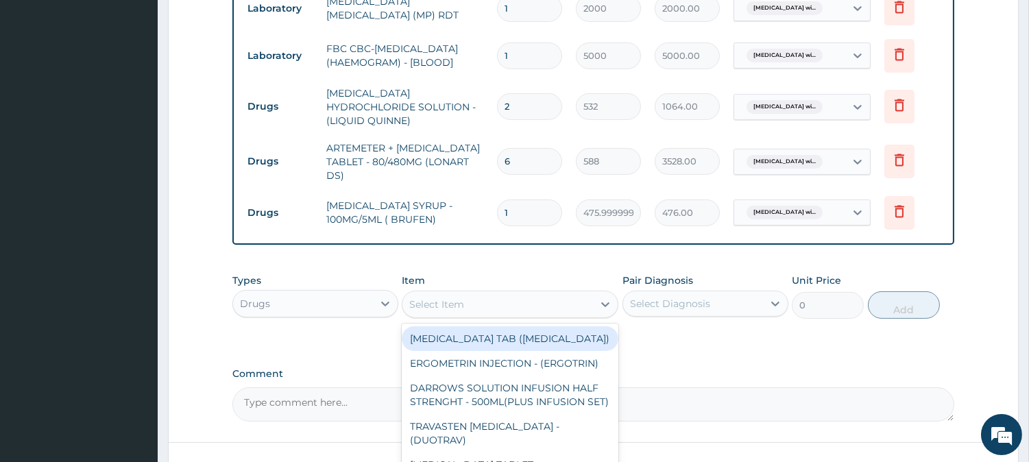
click at [444, 311] on div "Select Item" at bounding box center [497, 304] width 191 height 22
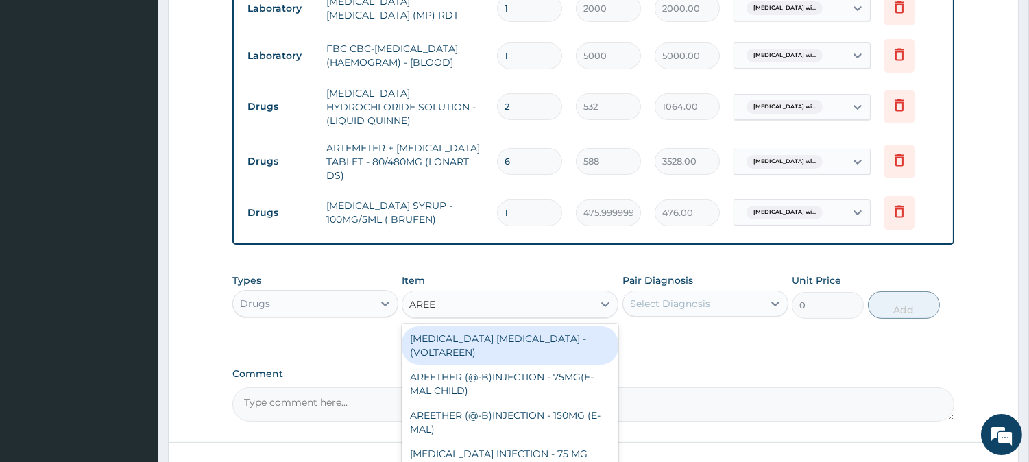
type input "AREET"
click at [455, 343] on div "AREETHER (@-B)INJECTION - 75MG(E-MAL CHILD)" at bounding box center [510, 345] width 217 height 38
type input "1204"
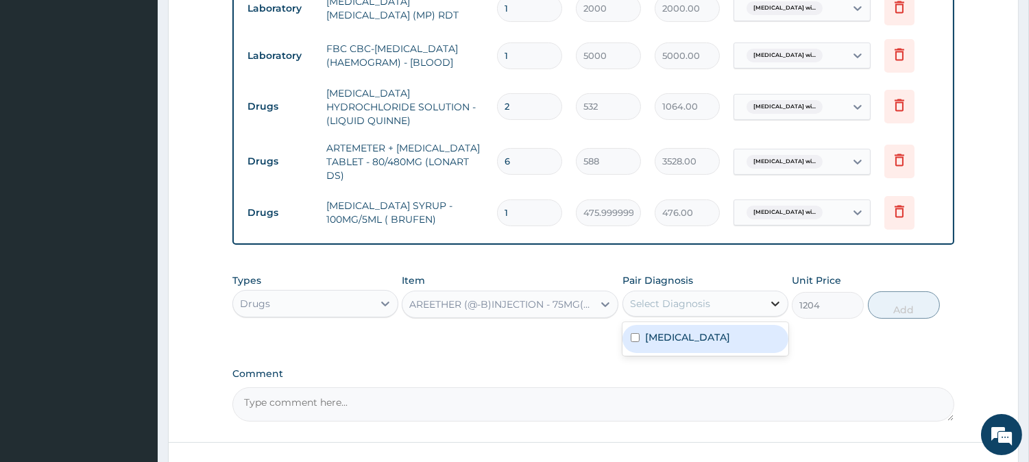
click at [763, 303] on div at bounding box center [775, 303] width 25 height 25
click at [730, 343] on label "Plasmodium malariae malaria without complication" at bounding box center [687, 337] width 85 height 14
checkbox input "true"
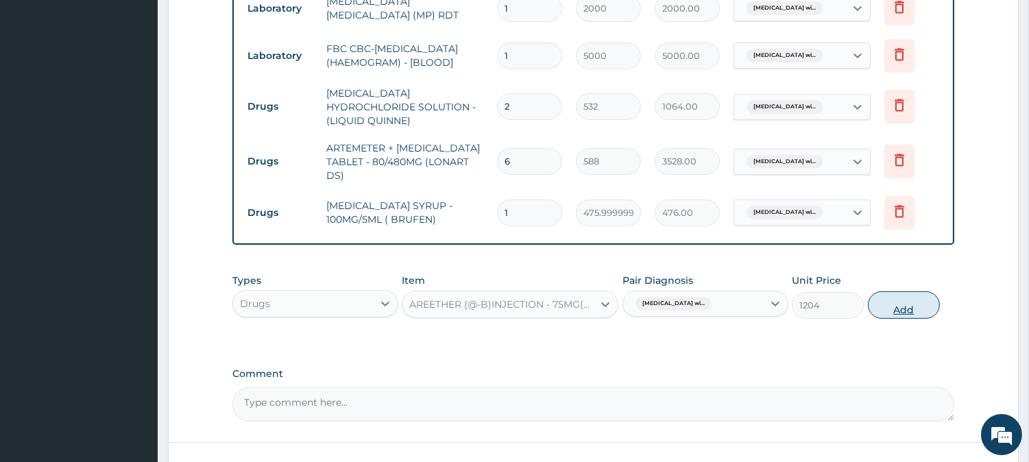
click at [923, 310] on button "Add" at bounding box center [904, 304] width 72 height 27
type input "0"
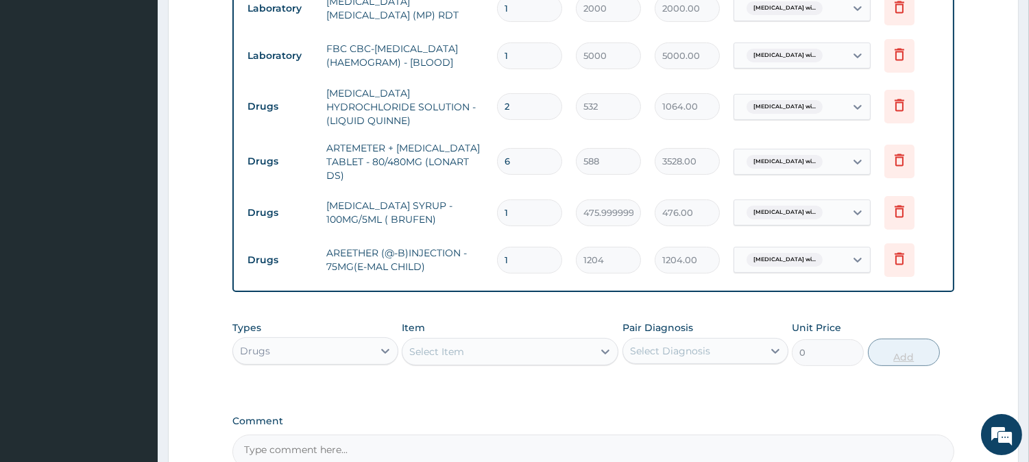
type input "0.00"
type input "3"
type input "3612.00"
type input "3"
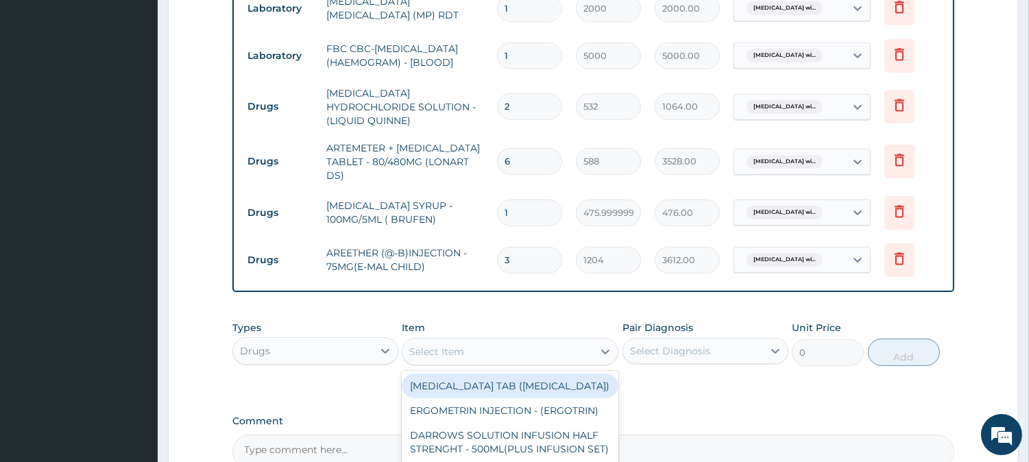
click at [538, 341] on div "Select Item" at bounding box center [497, 352] width 191 height 22
type input "PARACE"
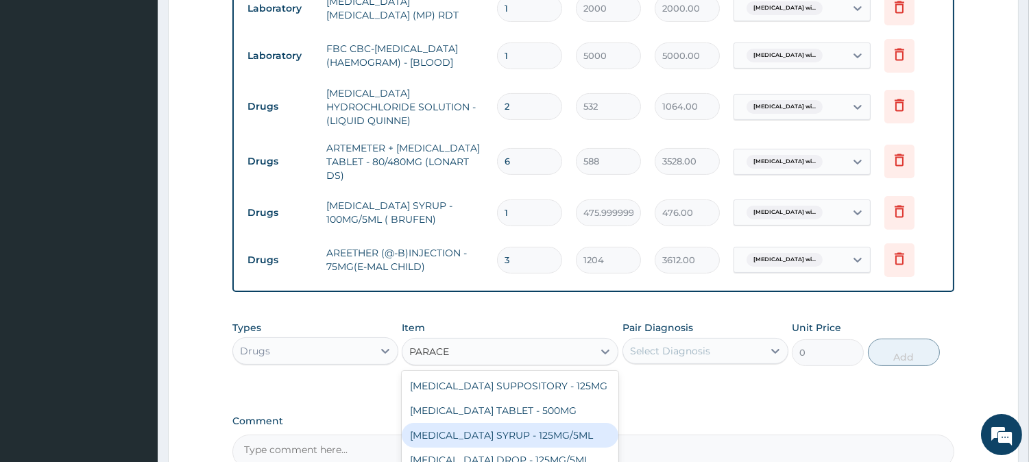
click at [554, 426] on div "PARACETAMOL SYRUP - 125MG/5ML" at bounding box center [510, 435] width 217 height 25
type input "840"
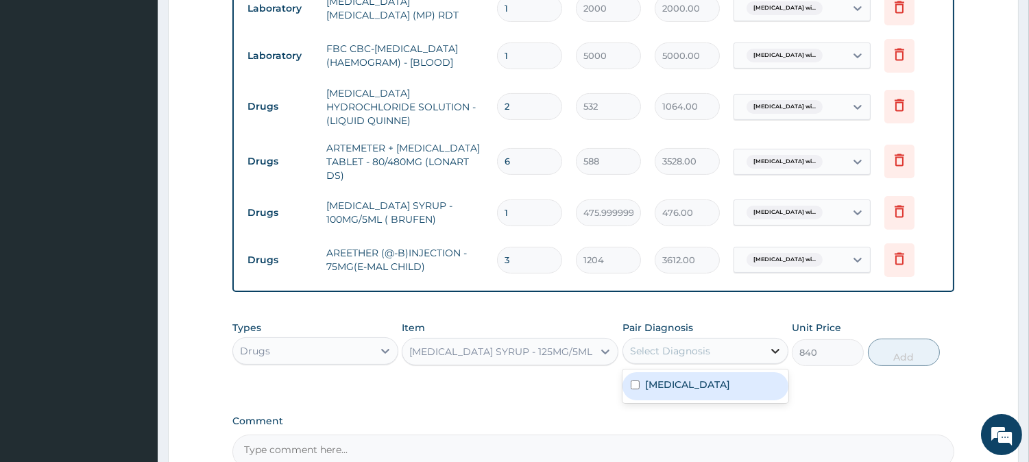
click at [766, 340] on div at bounding box center [775, 351] width 25 height 25
click at [730, 391] on label "Plasmodium malariae malaria without complication" at bounding box center [687, 385] width 85 height 14
checkbox input "true"
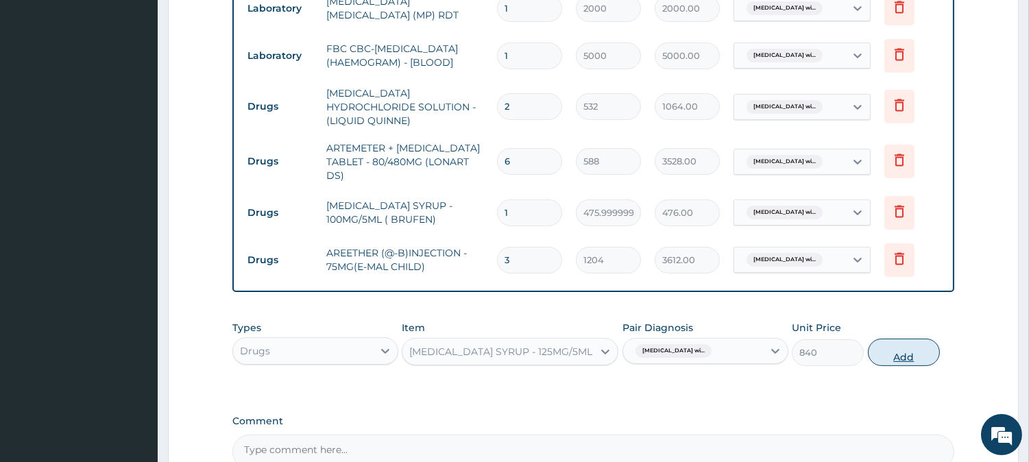
click at [915, 357] on button "Add" at bounding box center [904, 352] width 72 height 27
type input "0"
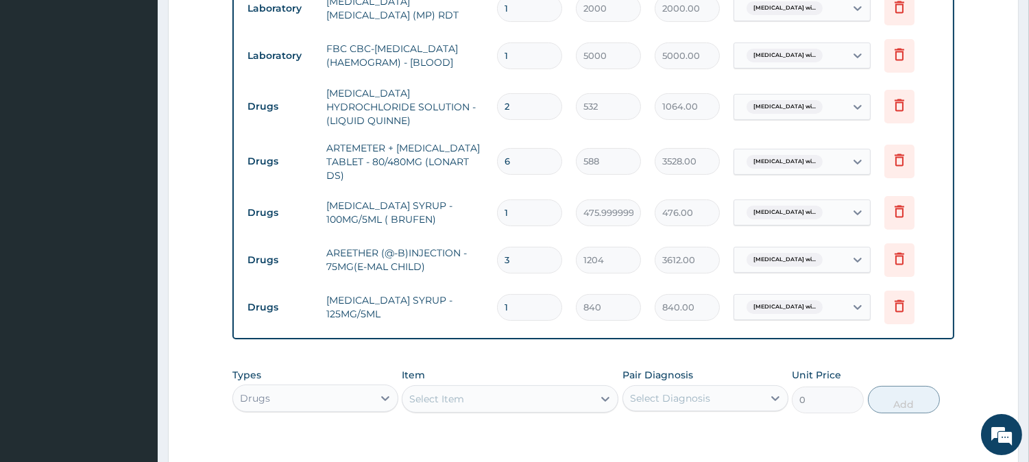
scroll to position [158, 0]
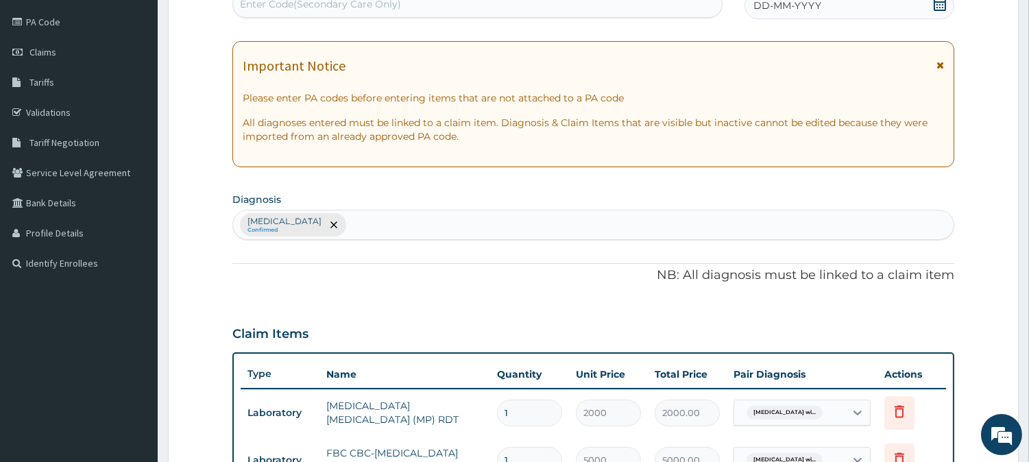
click at [909, 12] on div "DD-MM-YYYY" at bounding box center [849, 5] width 210 height 27
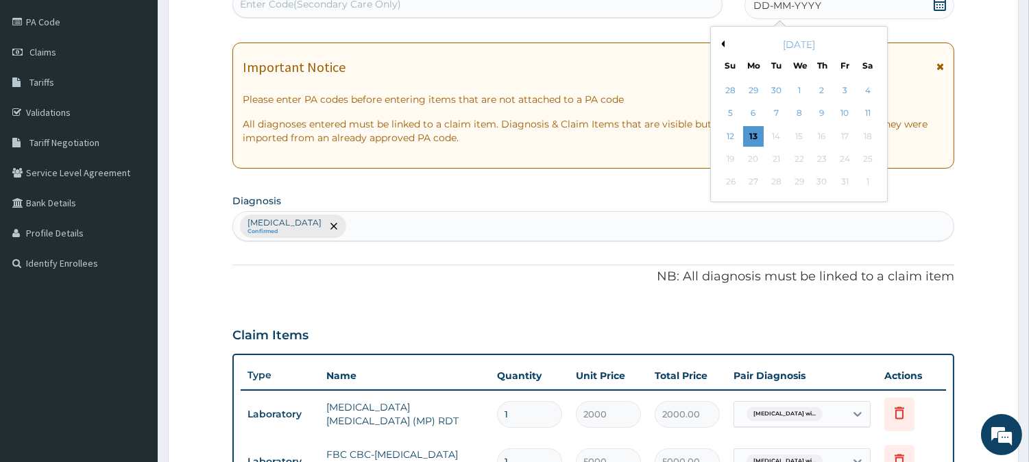
click at [717, 40] on button "Previous Month" at bounding box center [720, 43] width 7 height 7
click at [863, 107] on div "13" at bounding box center [867, 113] width 21 height 21
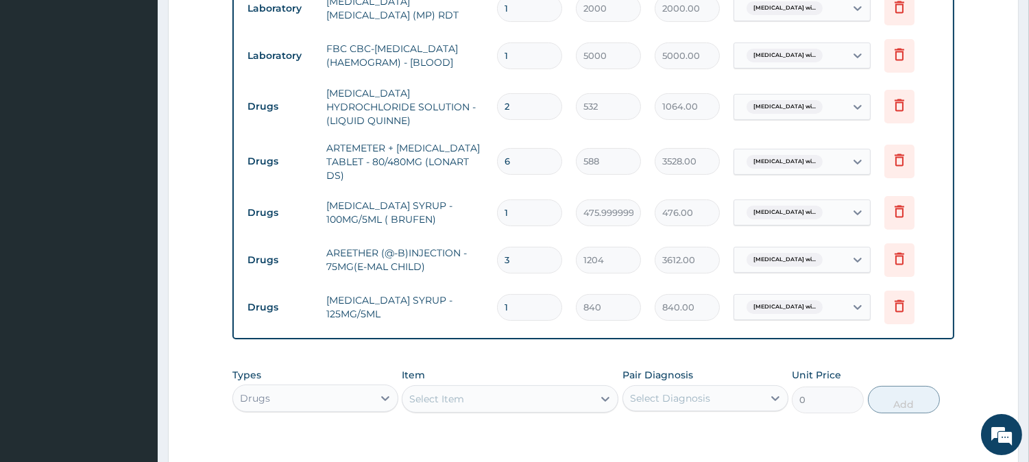
scroll to position [759, 0]
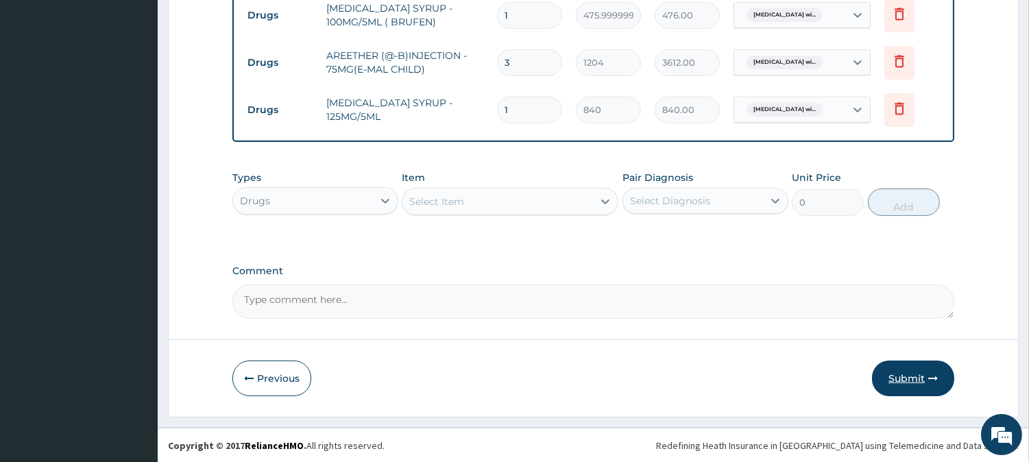
click at [944, 379] on button "Submit" at bounding box center [913, 378] width 82 height 36
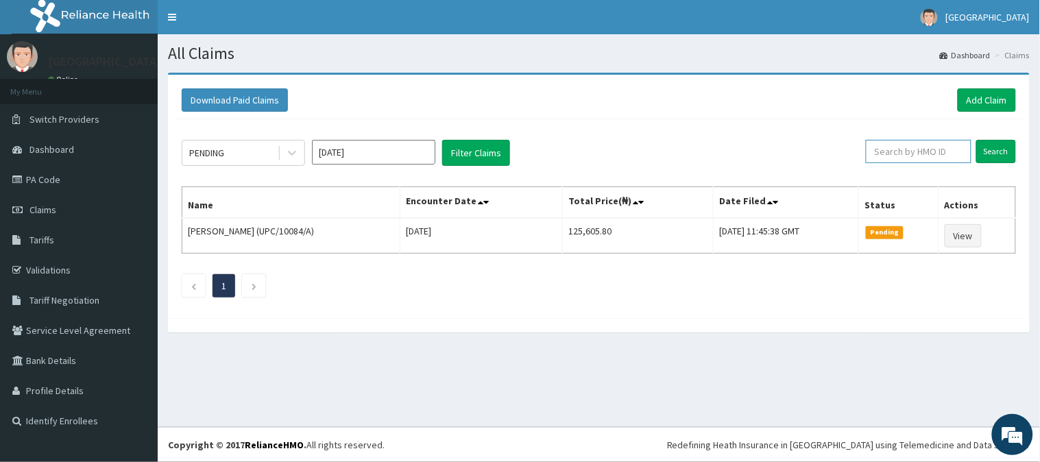
click at [955, 158] on input "text" at bounding box center [918, 151] width 106 height 23
paste input "PHK/10003/C"
type input "PHK/10003/C"
click at [987, 149] on input "Search" at bounding box center [996, 151] width 40 height 23
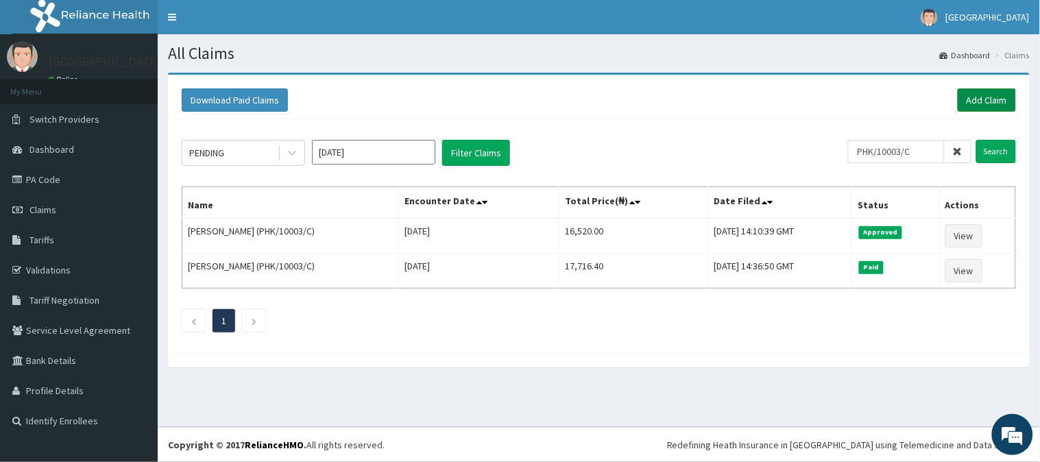
click at [983, 97] on link "Add Claim" at bounding box center [986, 99] width 58 height 23
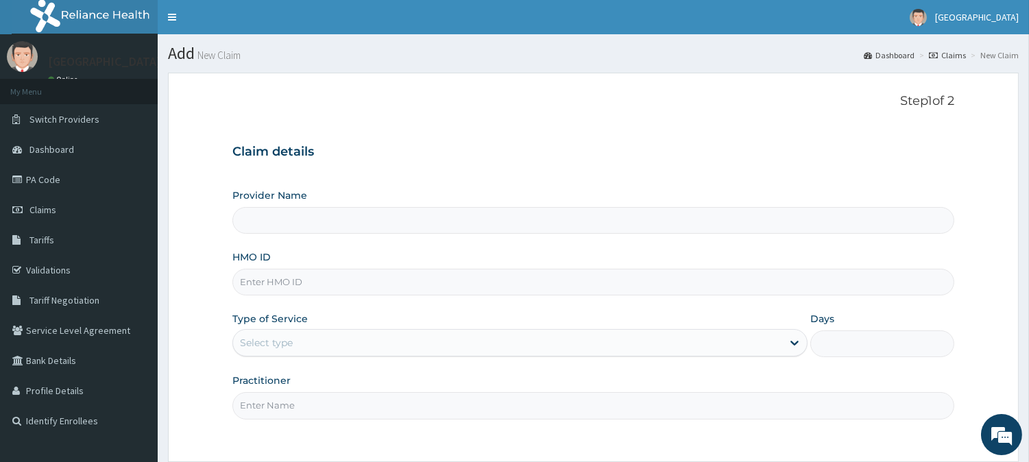
click at [470, 237] on div "Provider Name HMO ID Type of Service Select type Days Practitioner" at bounding box center [593, 303] width 722 height 230
type input "[GEOGRAPHIC_DATA]"
click at [430, 286] on input "HMO ID" at bounding box center [593, 282] width 722 height 27
paste input "PHK/10003/C"
type input "PHK/10003/B"
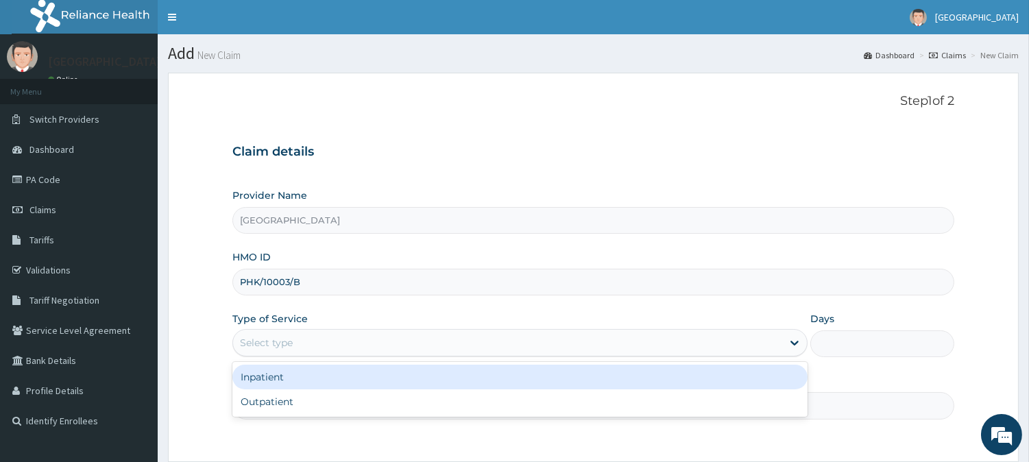
click at [428, 346] on div "Select type" at bounding box center [507, 343] width 549 height 22
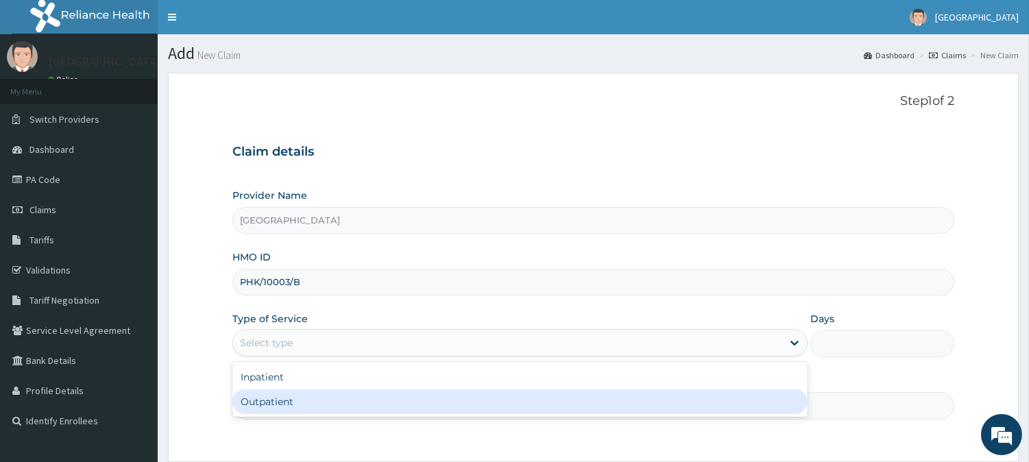
click at [425, 402] on div "Outpatient" at bounding box center [519, 401] width 575 height 25
type input "1"
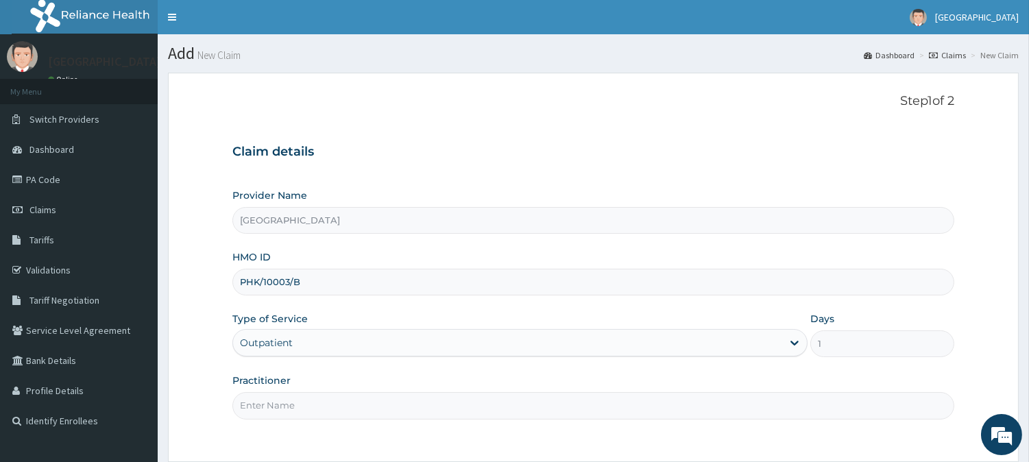
click at [422, 398] on input "Practitioner" at bounding box center [593, 405] width 722 height 27
type input "DR. LEMII CLETUS"
click at [427, 435] on div "Step 1 of 2 Claim details Provider Name Rivportals Hospital HMO ID PHK/10003/B …" at bounding box center [593, 267] width 722 height 347
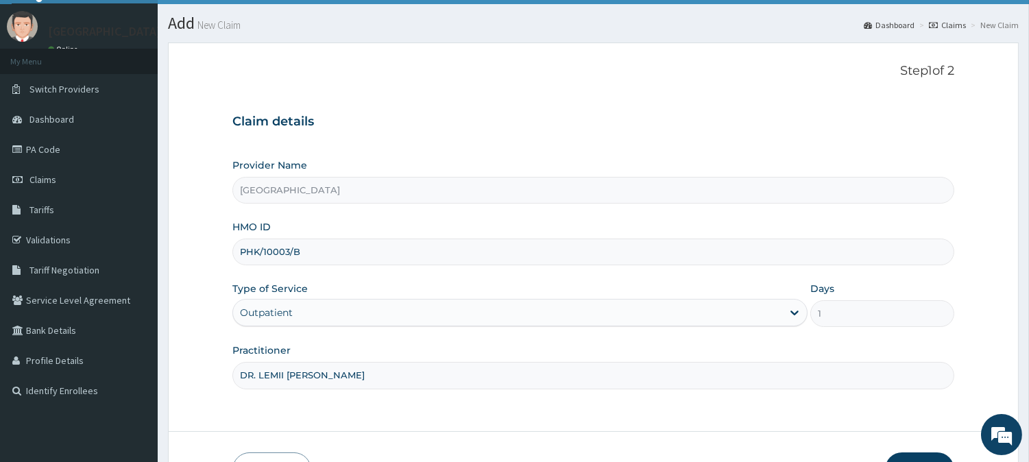
scroll to position [122, 0]
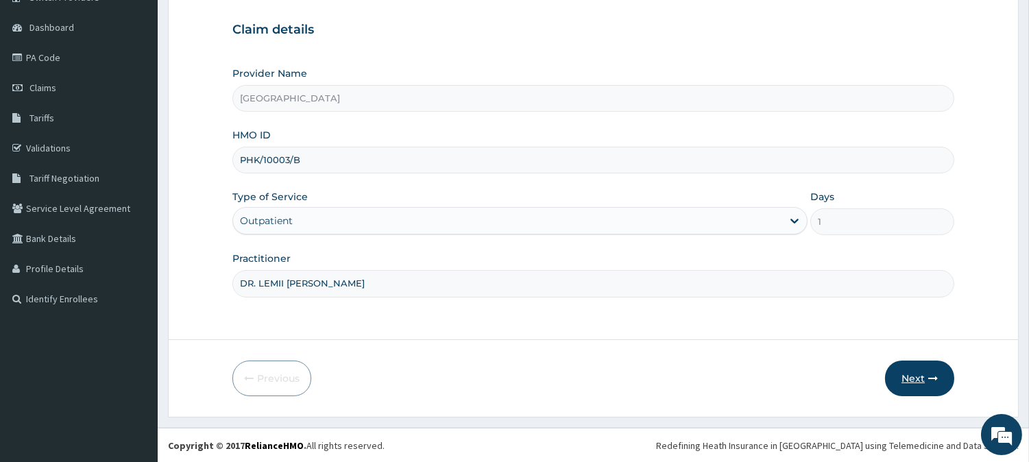
click at [922, 384] on button "Next" at bounding box center [919, 378] width 69 height 36
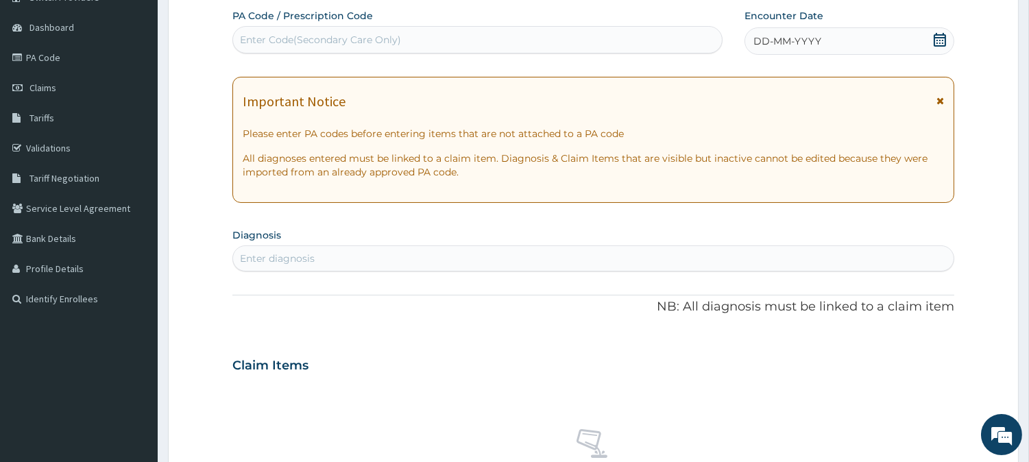
click at [900, 44] on div "DD-MM-YYYY" at bounding box center [849, 40] width 210 height 27
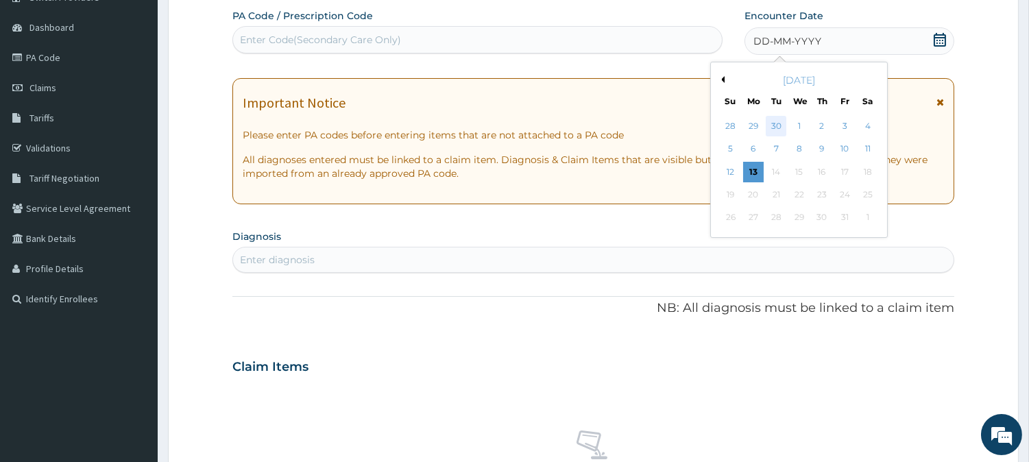
click at [775, 127] on div "30" at bounding box center [775, 126] width 21 height 21
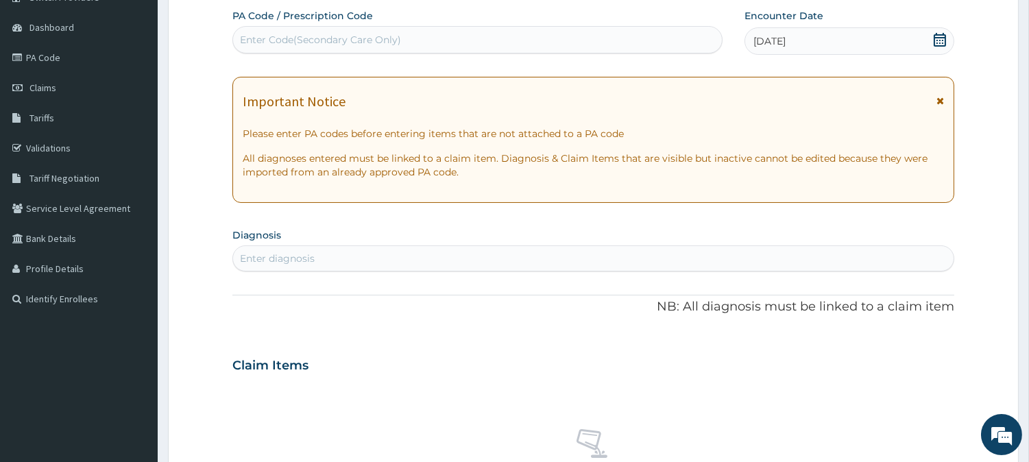
click at [526, 260] on div "Enter diagnosis" at bounding box center [593, 258] width 720 height 22
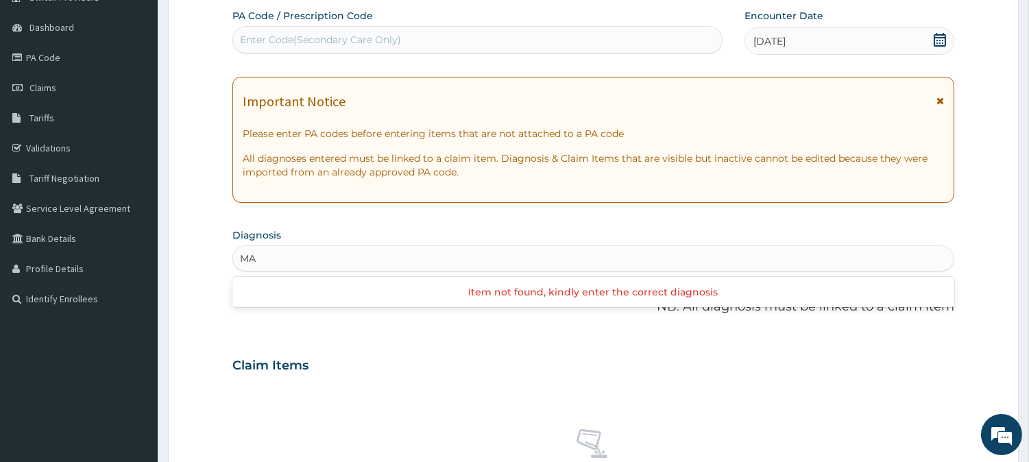
type input "M"
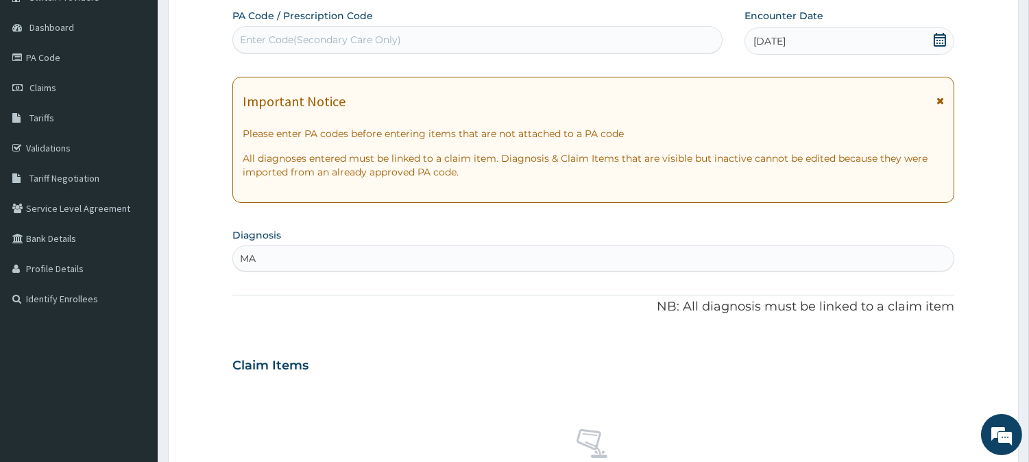
type input "M"
type input "BREAST"
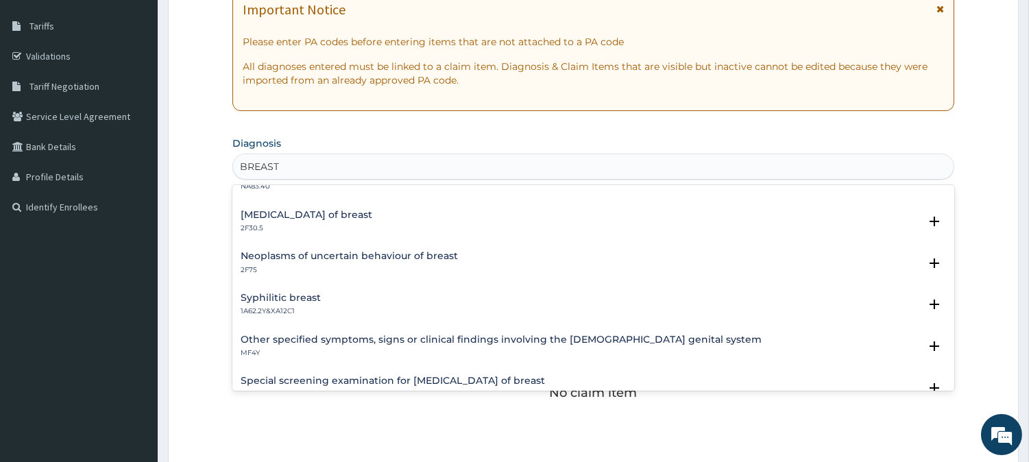
scroll to position [1876, 0]
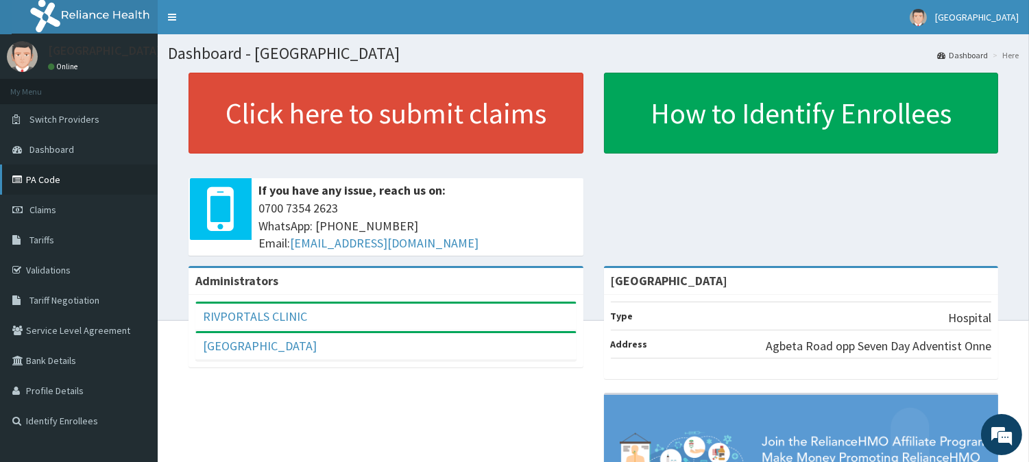
click at [45, 180] on link "PA Code" at bounding box center [79, 179] width 158 height 30
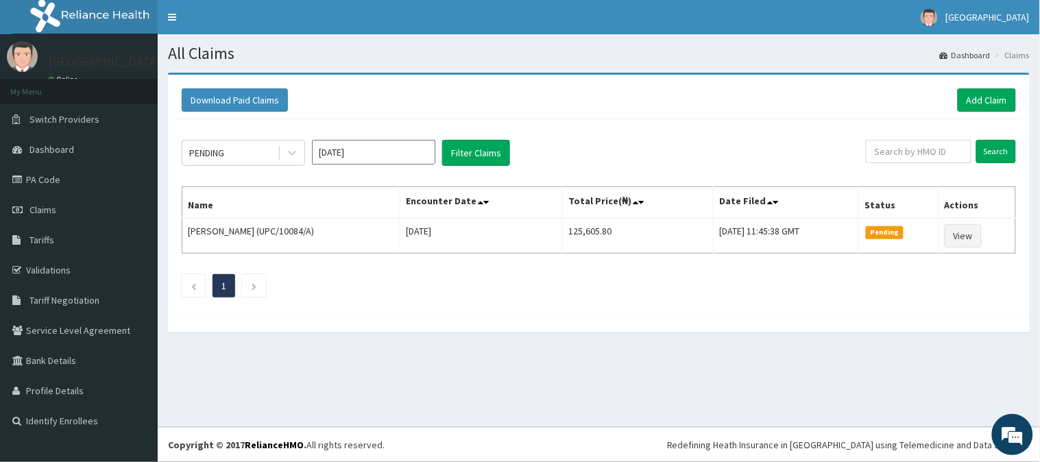
click at [511, 264] on div "PENDING [DATE] Filter Claims Search Name Encounter Date Total Price(₦) Date Fil…" at bounding box center [599, 215] width 848 height 192
click at [297, 151] on icon at bounding box center [292, 153] width 14 height 14
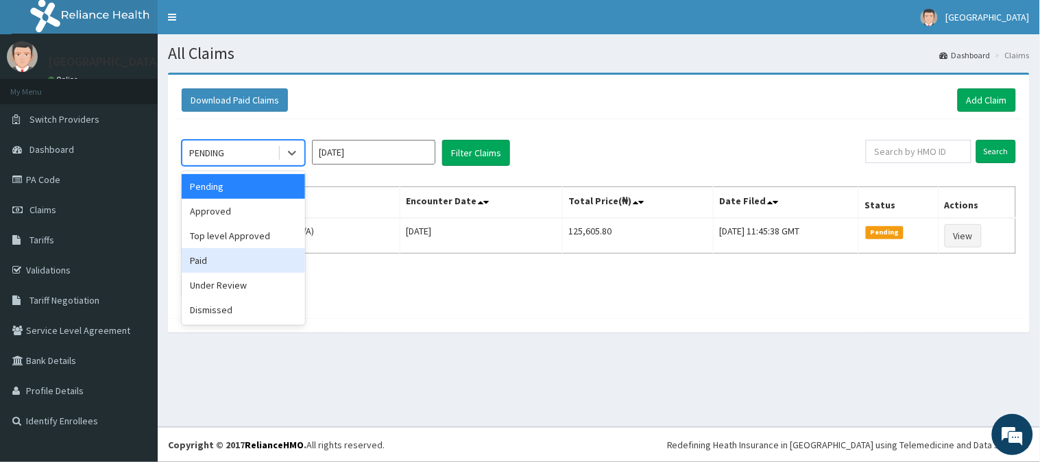
click at [241, 254] on div "Paid" at bounding box center [243, 260] width 123 height 25
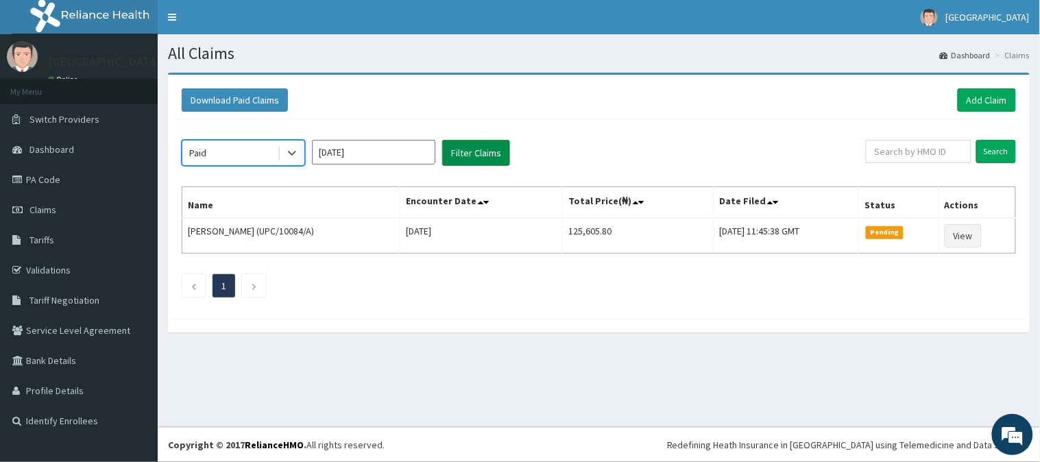
click at [444, 156] on button "Filter Claims" at bounding box center [476, 153] width 68 height 26
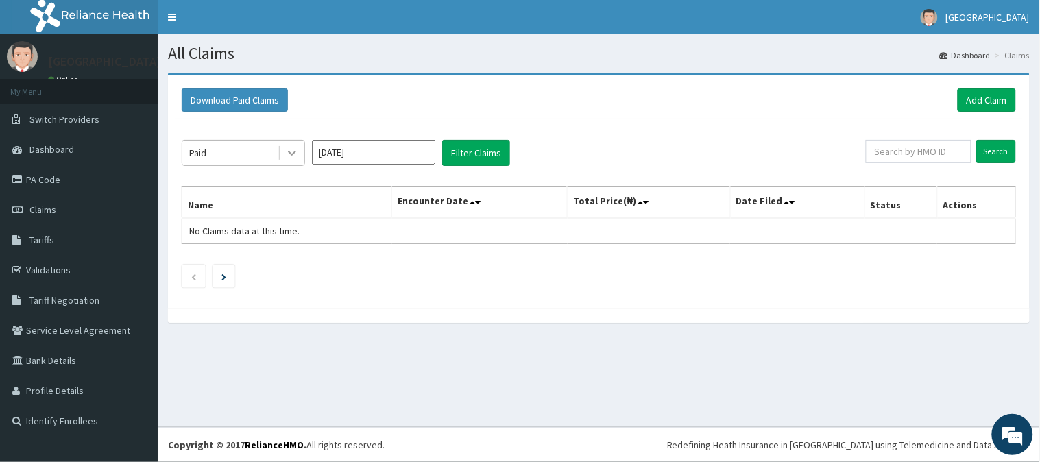
click at [286, 142] on div at bounding box center [292, 152] width 25 height 25
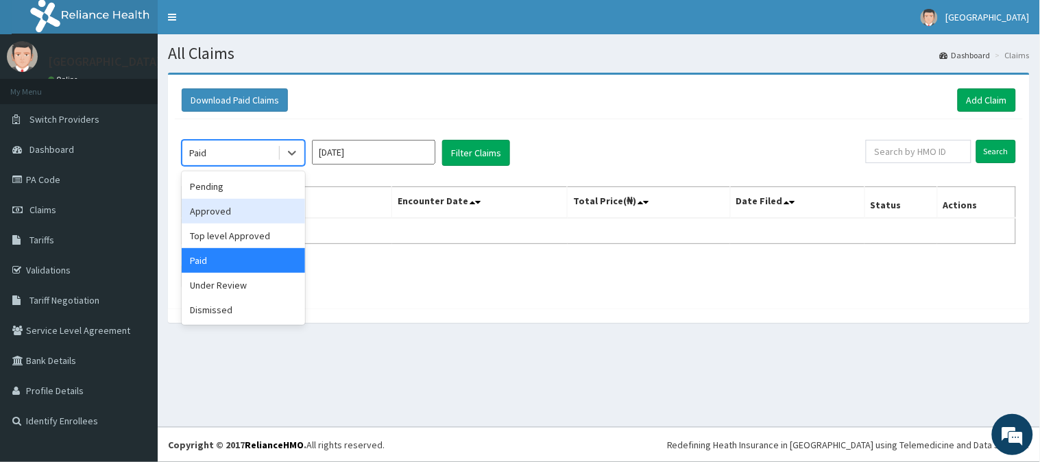
click at [251, 222] on div "Approved" at bounding box center [243, 211] width 123 height 25
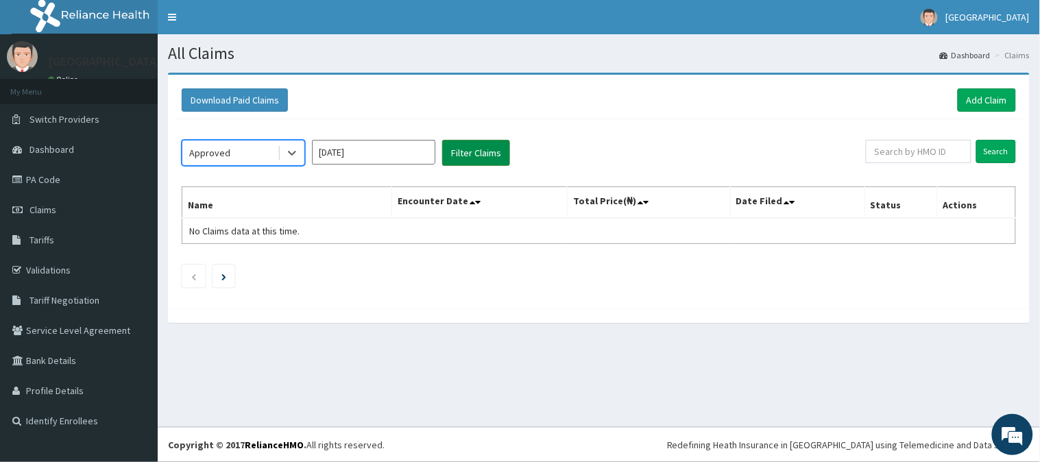
click at [485, 154] on button "Filter Claims" at bounding box center [476, 153] width 68 height 26
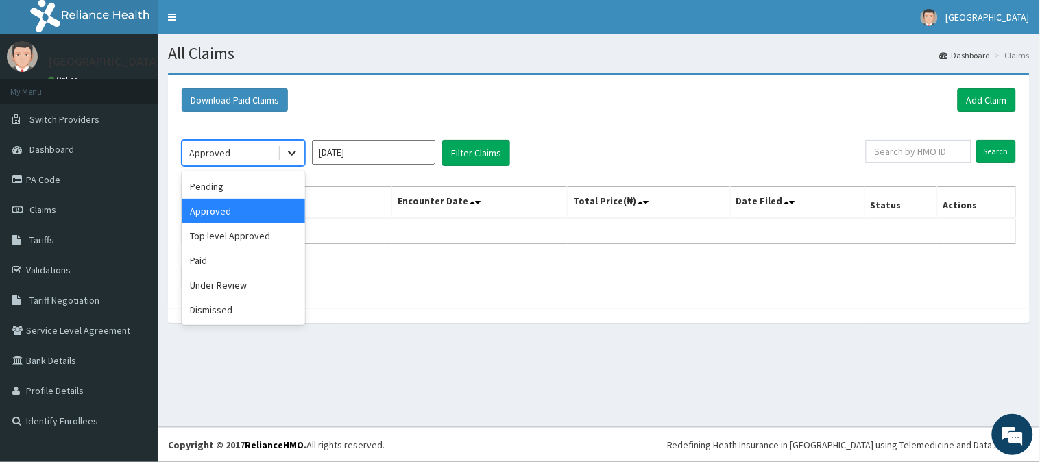
click at [291, 147] on icon at bounding box center [292, 153] width 14 height 14
click at [236, 180] on div "Pending" at bounding box center [243, 186] width 123 height 25
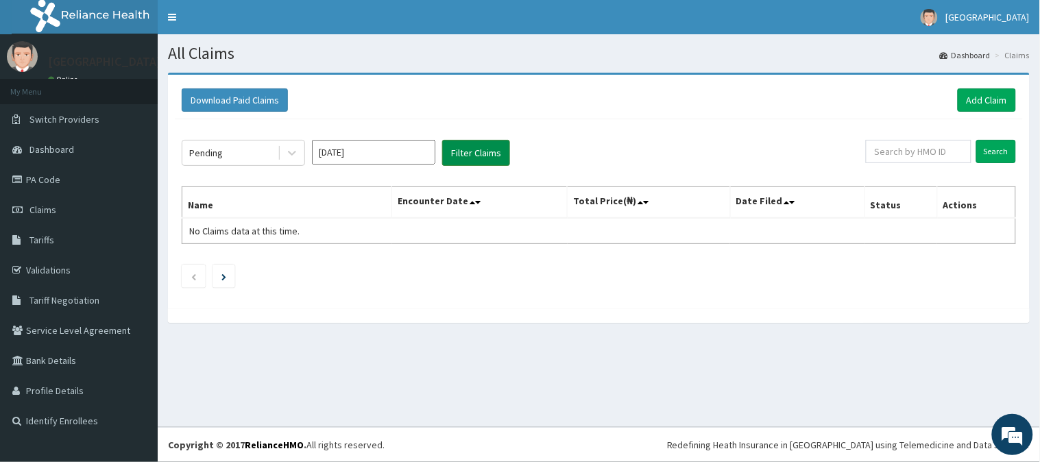
click at [444, 158] on button "Filter Claims" at bounding box center [476, 153] width 68 height 26
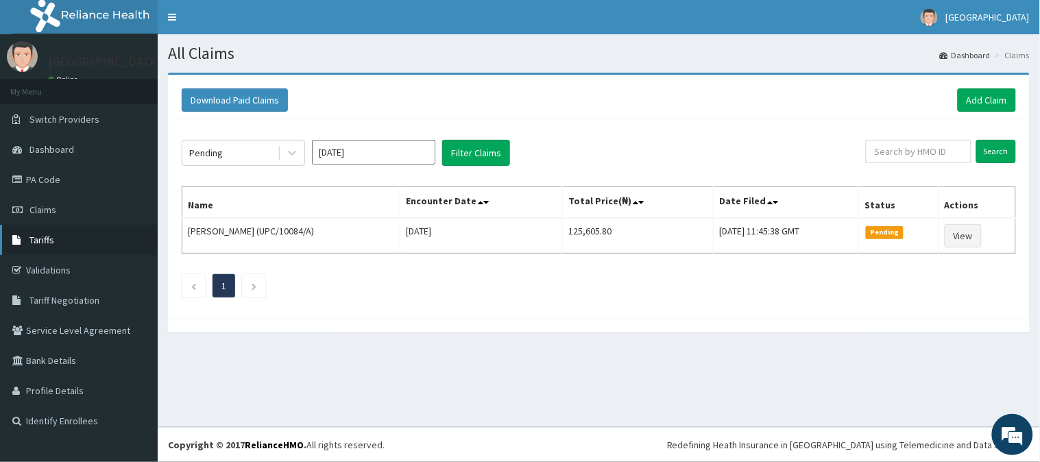
click at [25, 243] on link "Tariffs" at bounding box center [79, 240] width 158 height 30
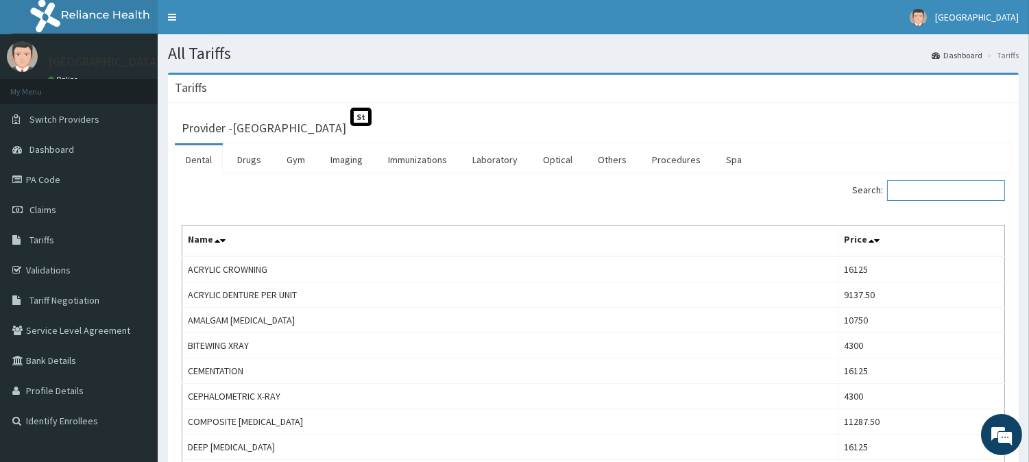
click at [974, 188] on input "Search:" at bounding box center [946, 190] width 118 height 21
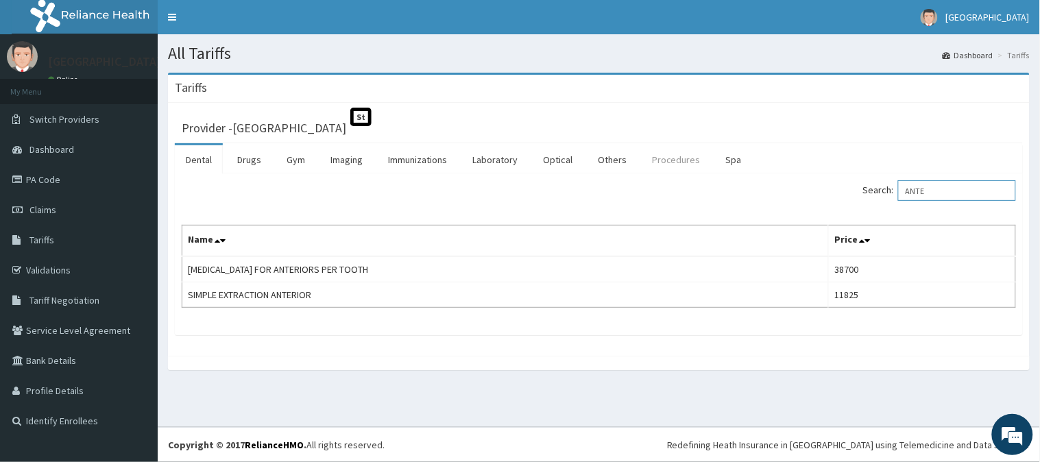
type input "ANTE"
click at [666, 158] on link "Procedures" at bounding box center [676, 159] width 71 height 29
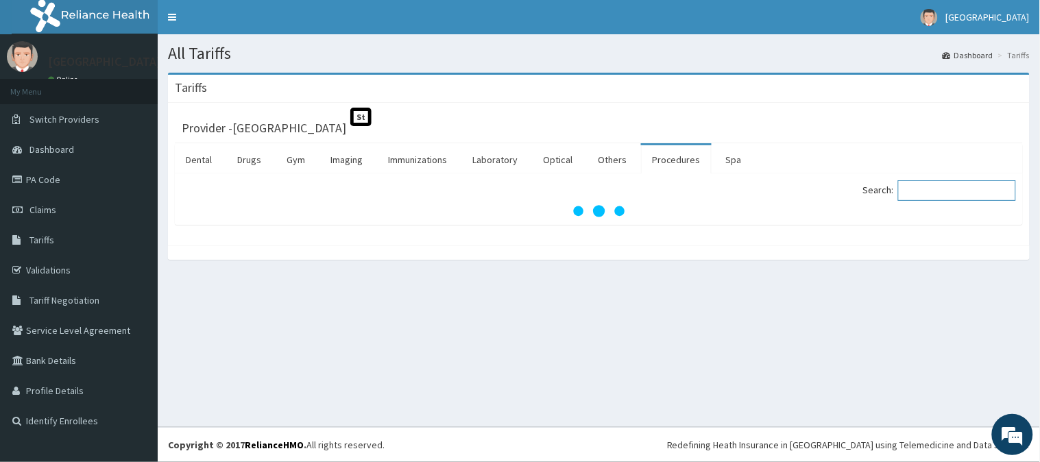
click at [936, 197] on input "Search:" at bounding box center [957, 190] width 118 height 21
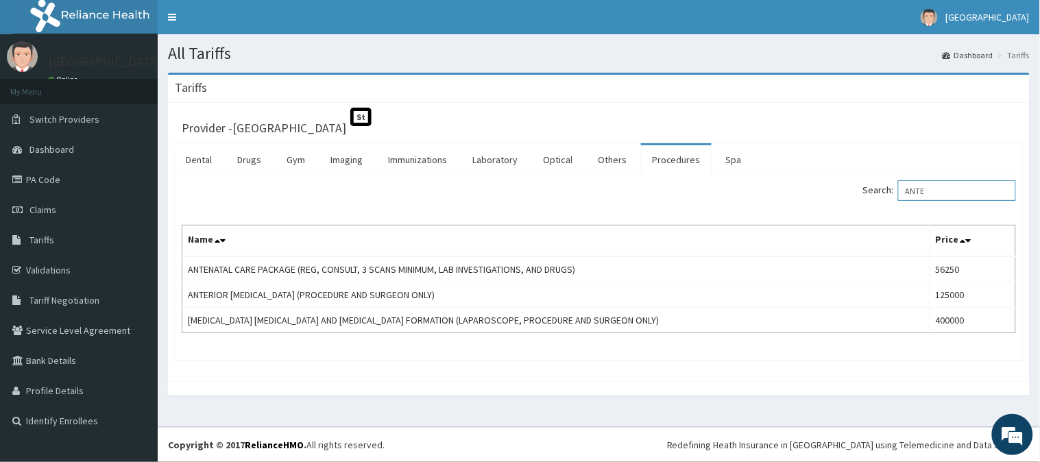
click at [936, 197] on input "ANTE" at bounding box center [957, 190] width 118 height 21
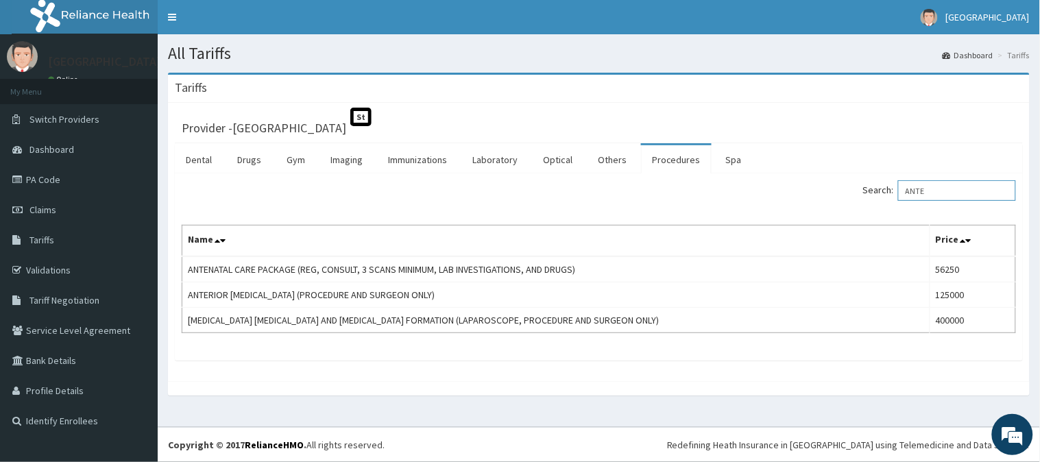
type input "ANTE`"
